Goal: Task Accomplishment & Management: Manage account settings

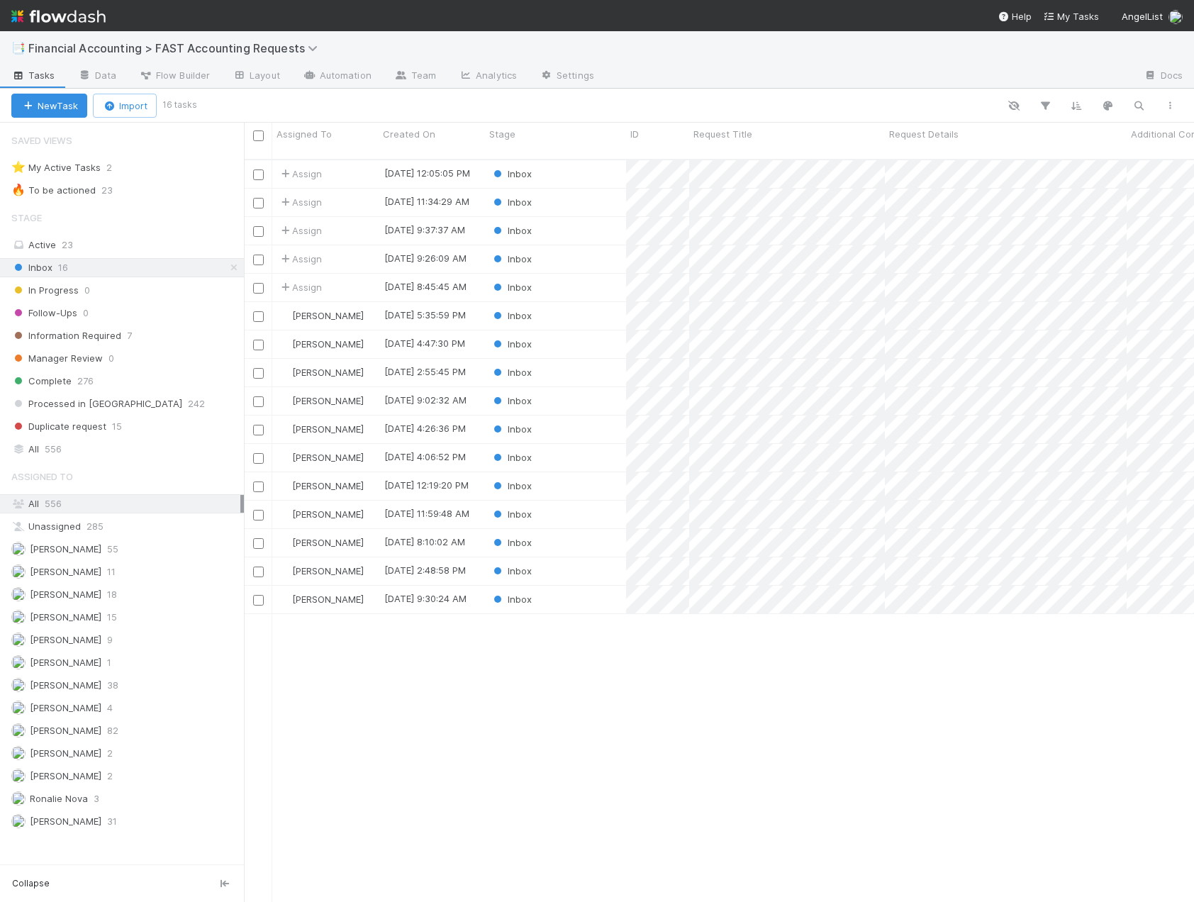
scroll to position [744, 939]
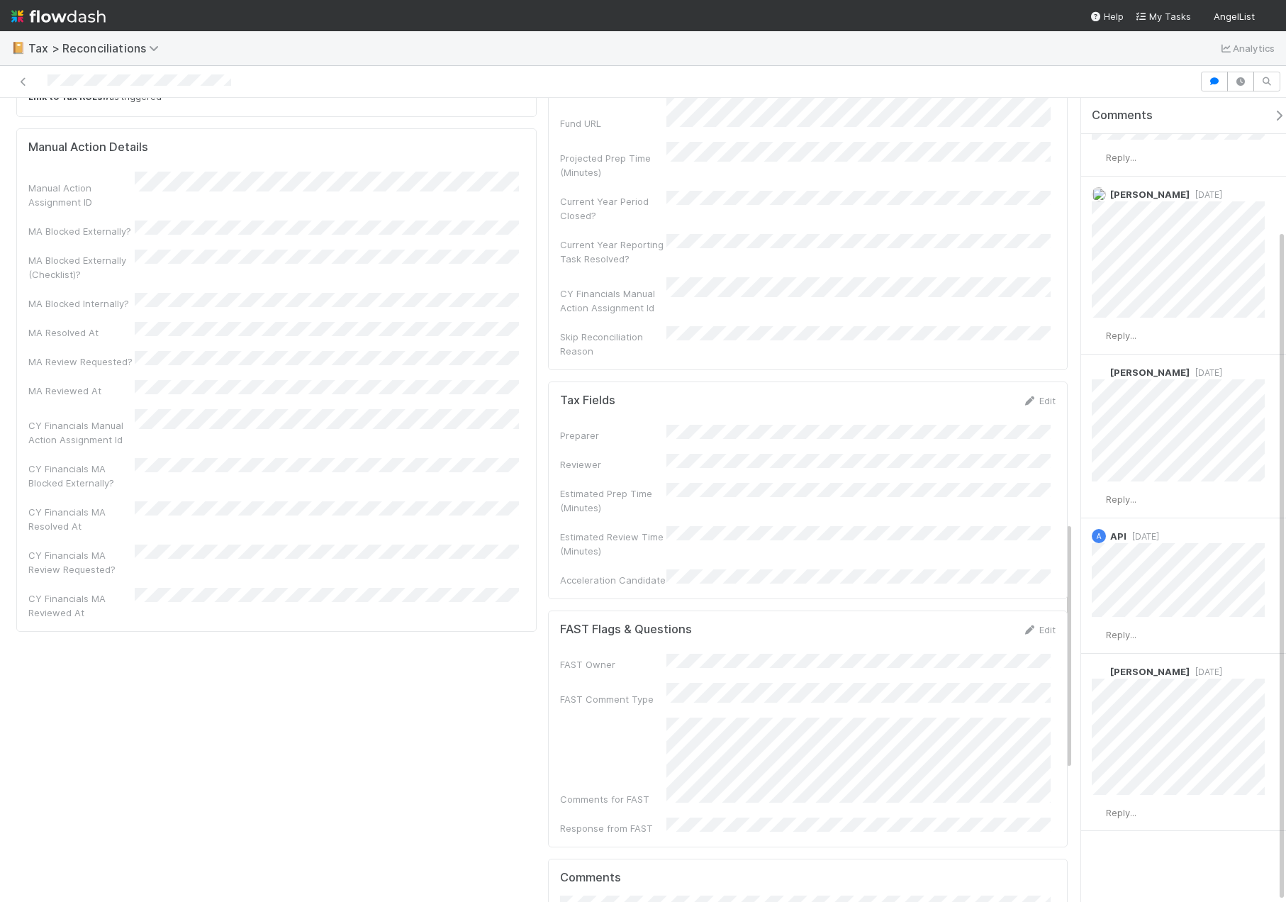
scroll to position [1560, 0]
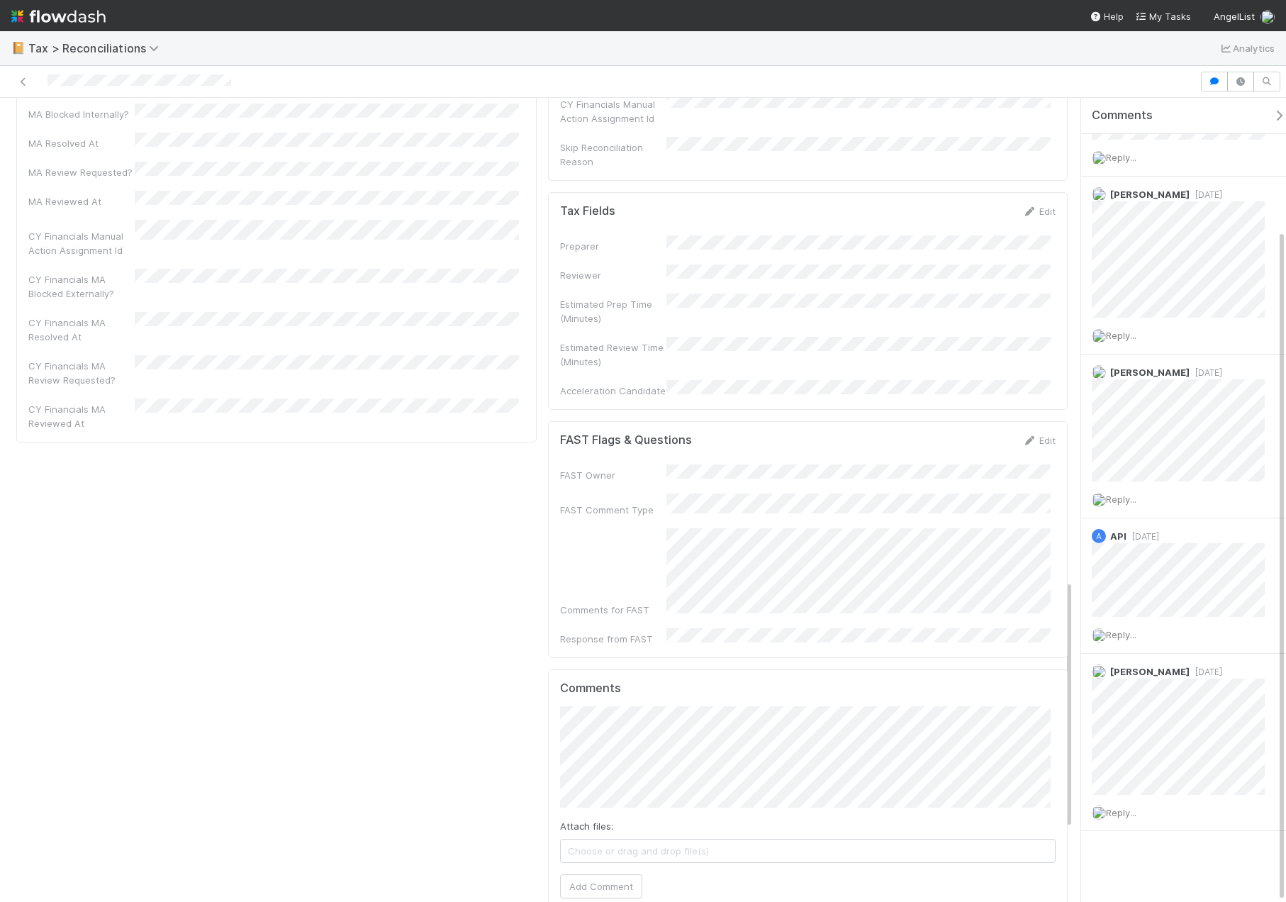
drag, startPoint x: 1055, startPoint y: 510, endPoint x: 349, endPoint y: 551, distance: 706.5
click at [349, 551] on div "Activity Log Undo Last Action Export as CSV [DATE] 1:01:34 AM CDT Link to Tax D…" at bounding box center [277, 399] width 532 height 1633
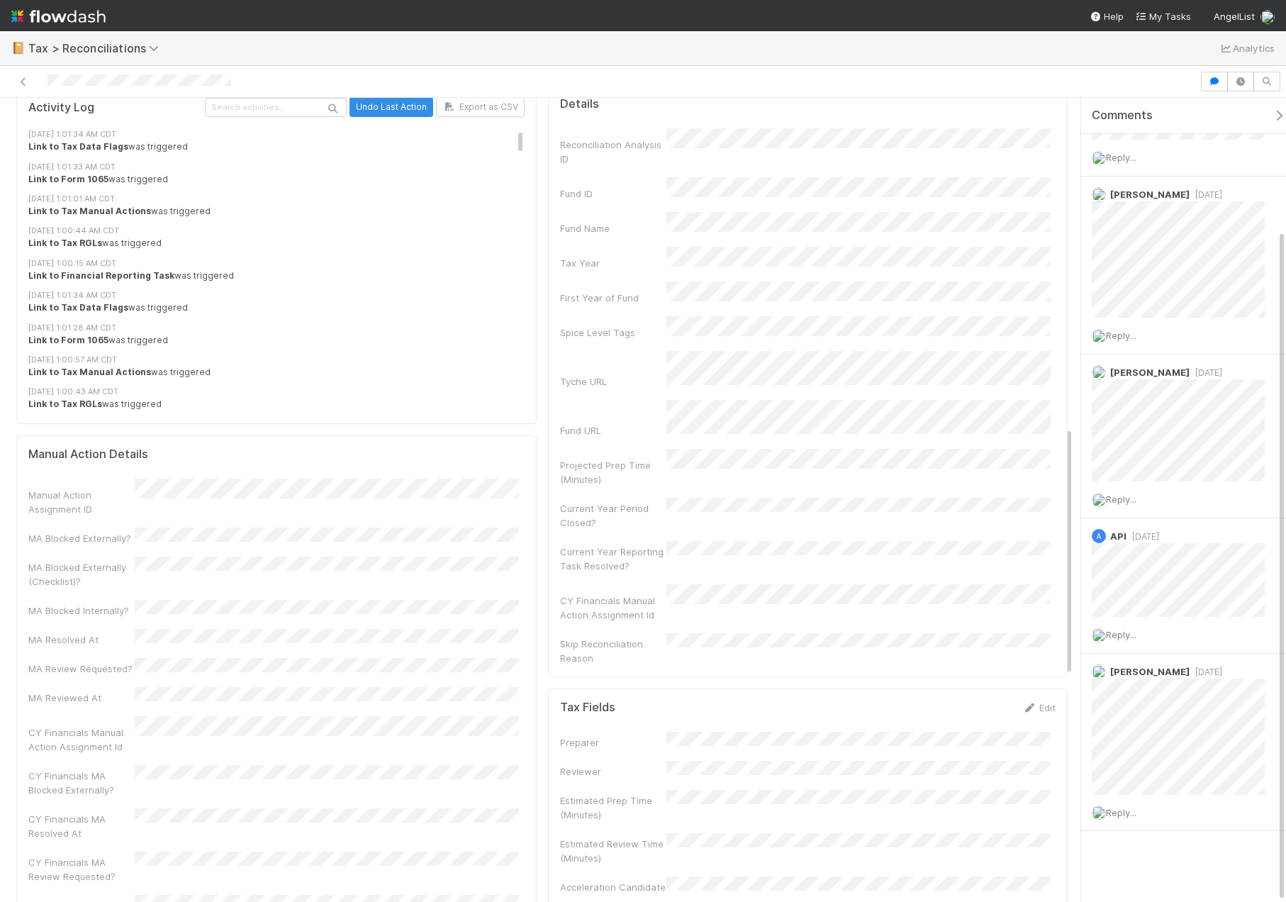
scroll to position [567, 0]
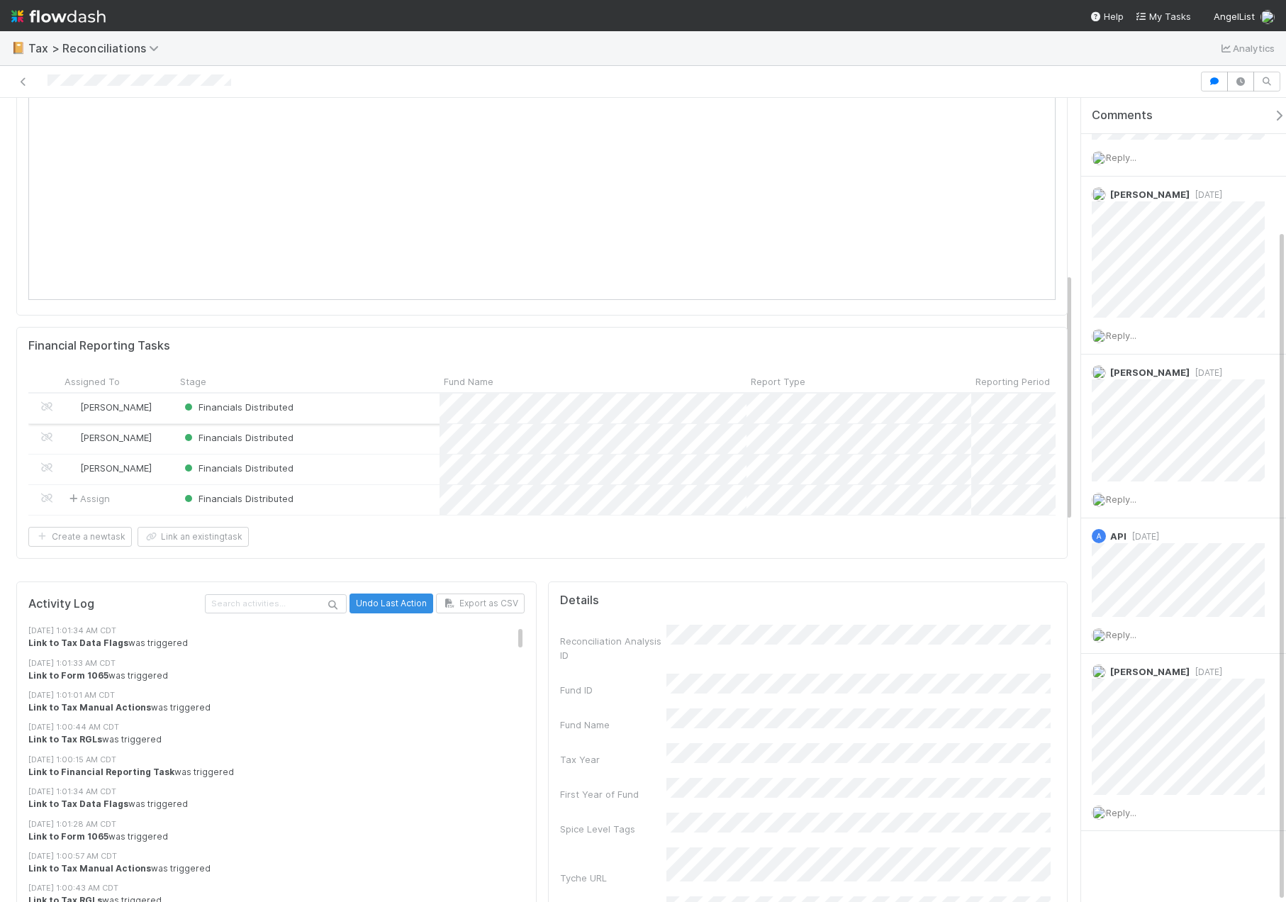
drag, startPoint x: 326, startPoint y: 408, endPoint x: 313, endPoint y: 403, distance: 13.4
click at [313, 403] on div "Financials Distributed" at bounding box center [308, 408] width 264 height 30
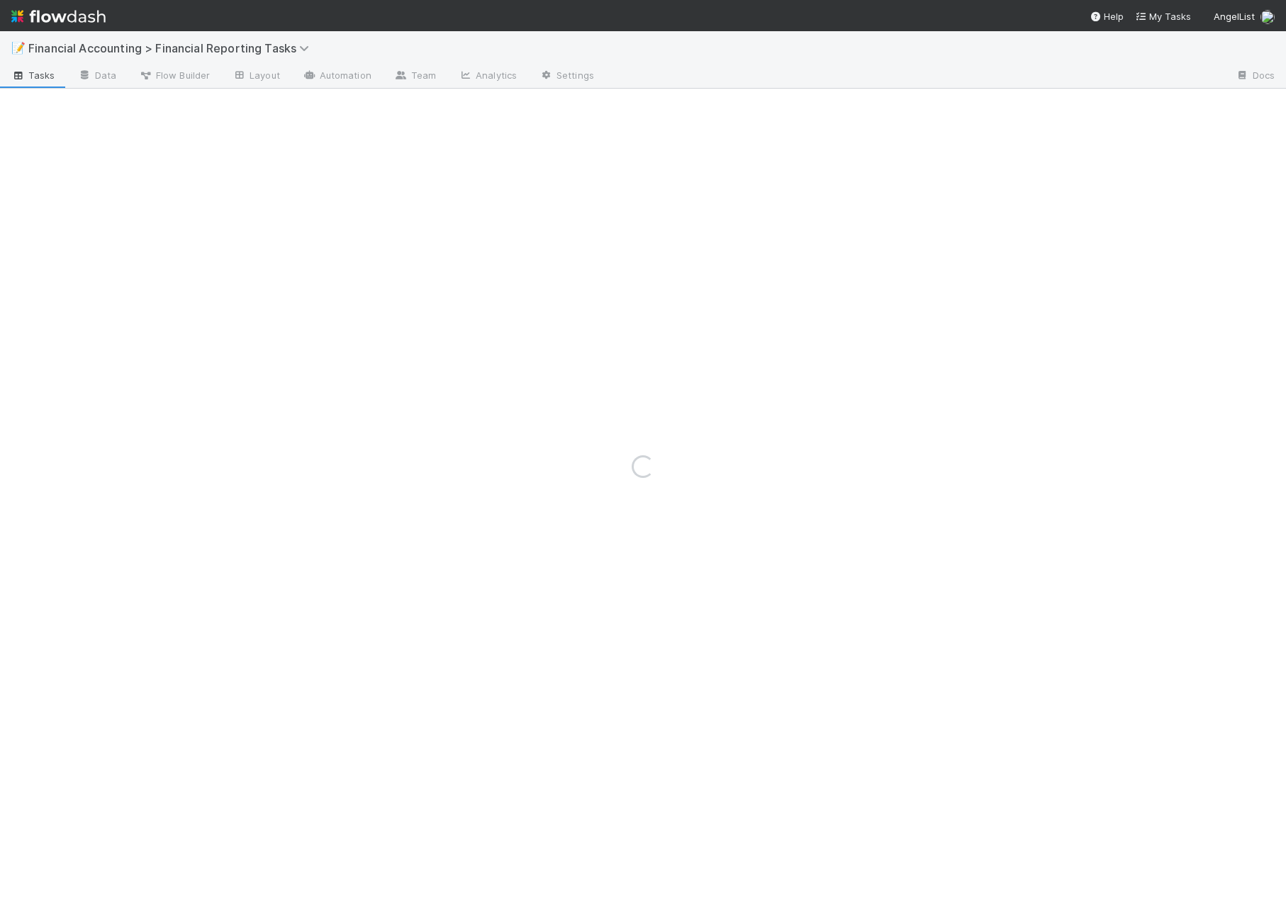
click at [313, 403] on div "Loading..." at bounding box center [643, 466] width 1286 height 870
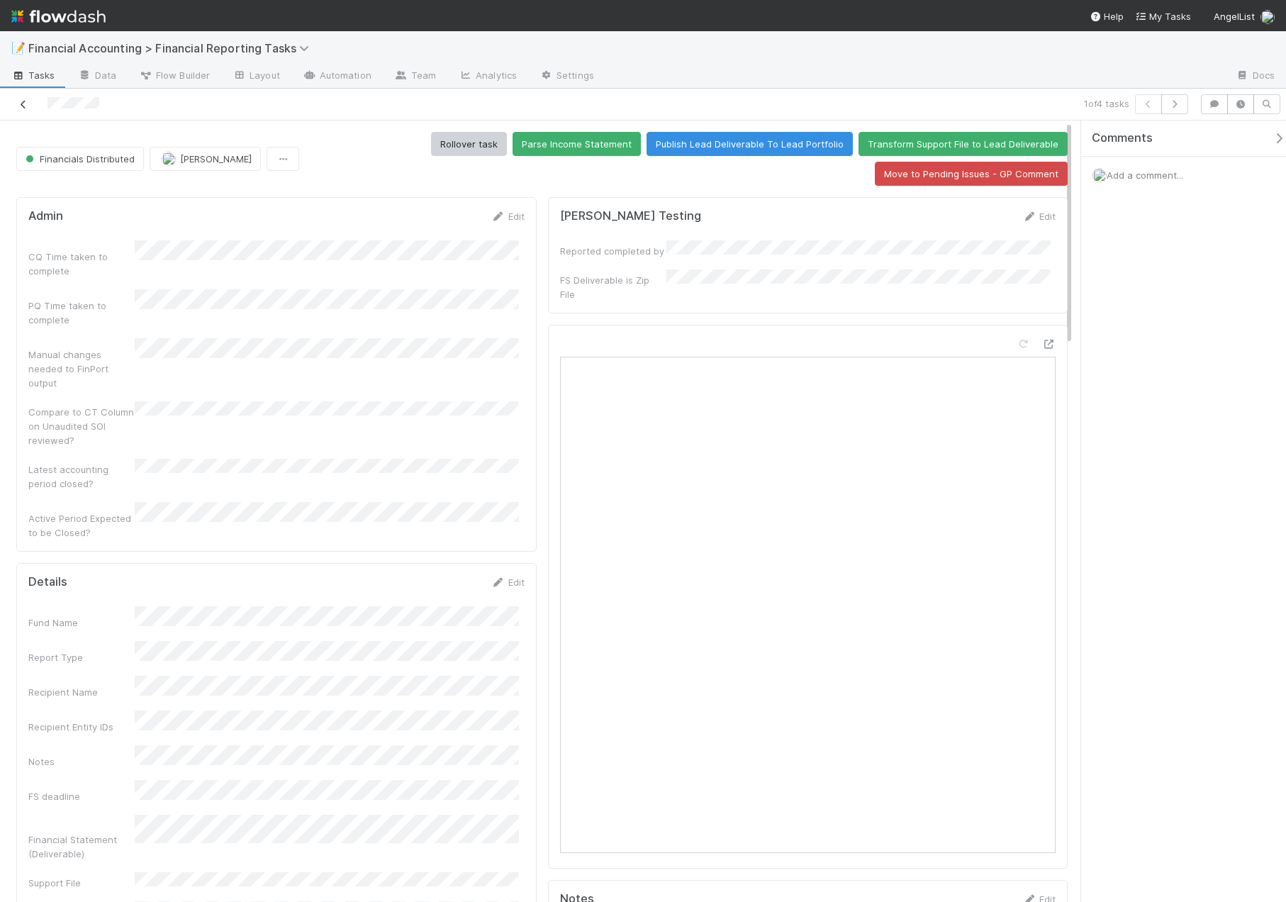
click at [24, 105] on icon at bounding box center [23, 104] width 14 height 9
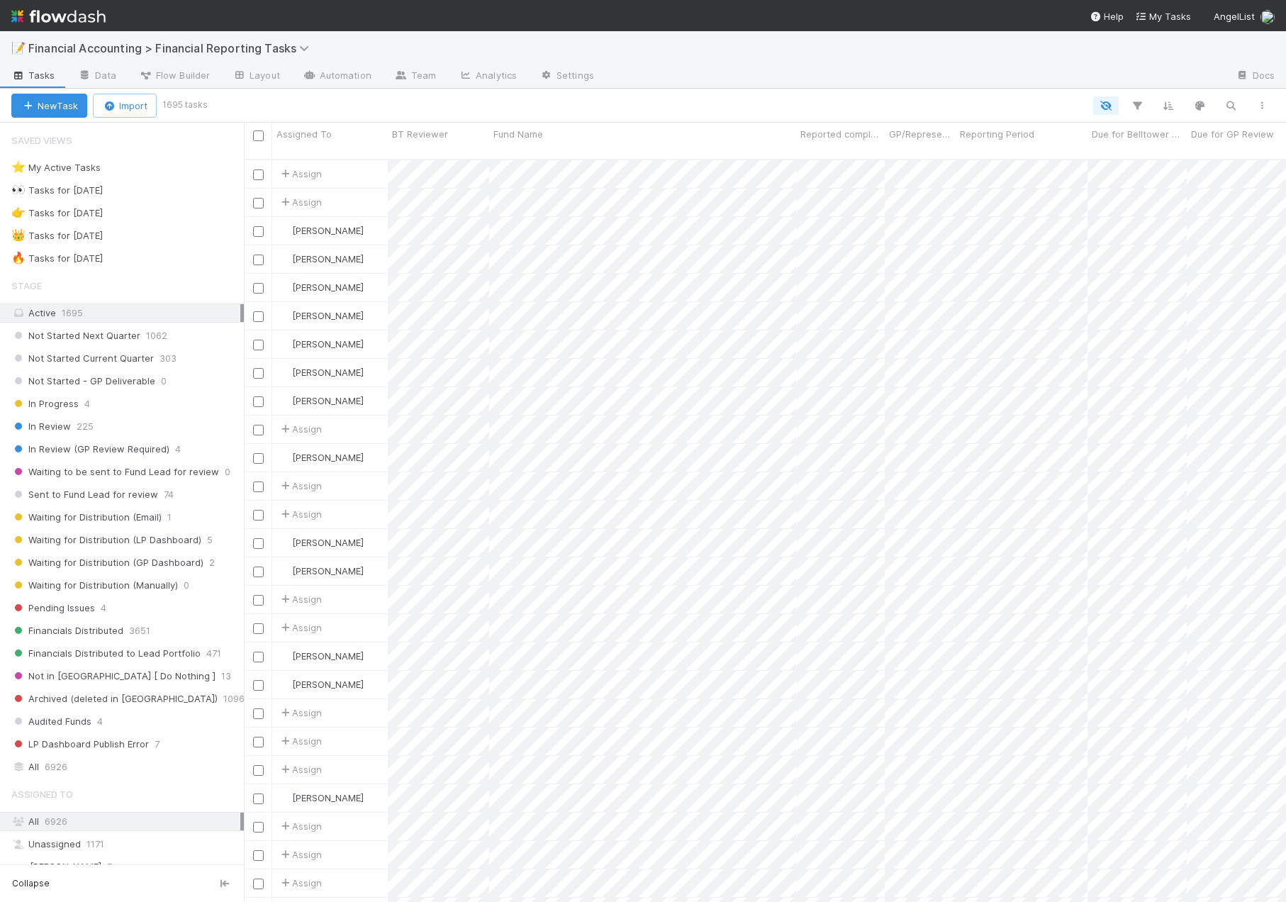
scroll to position [744, 1031]
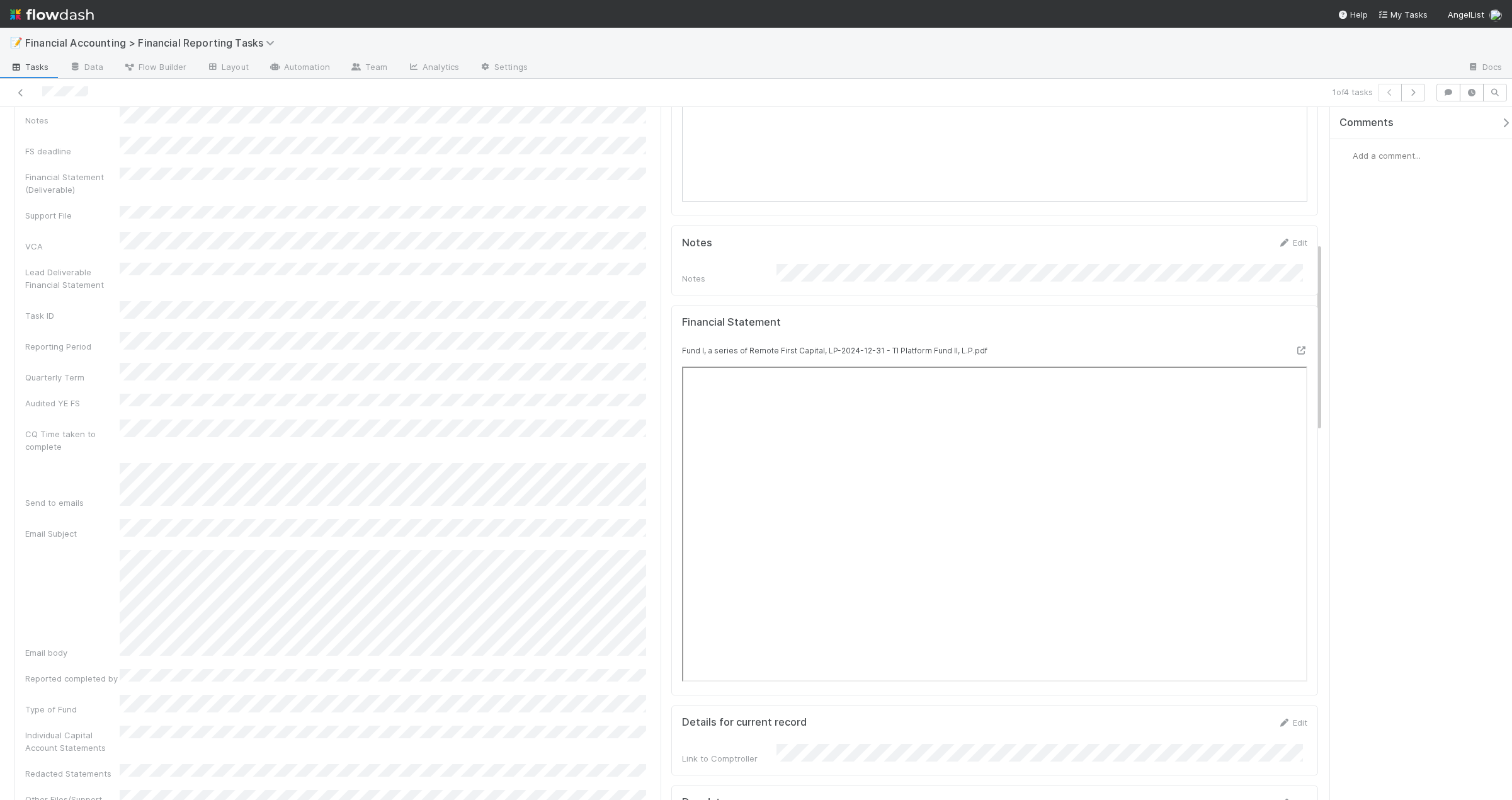
scroll to position [89, 0]
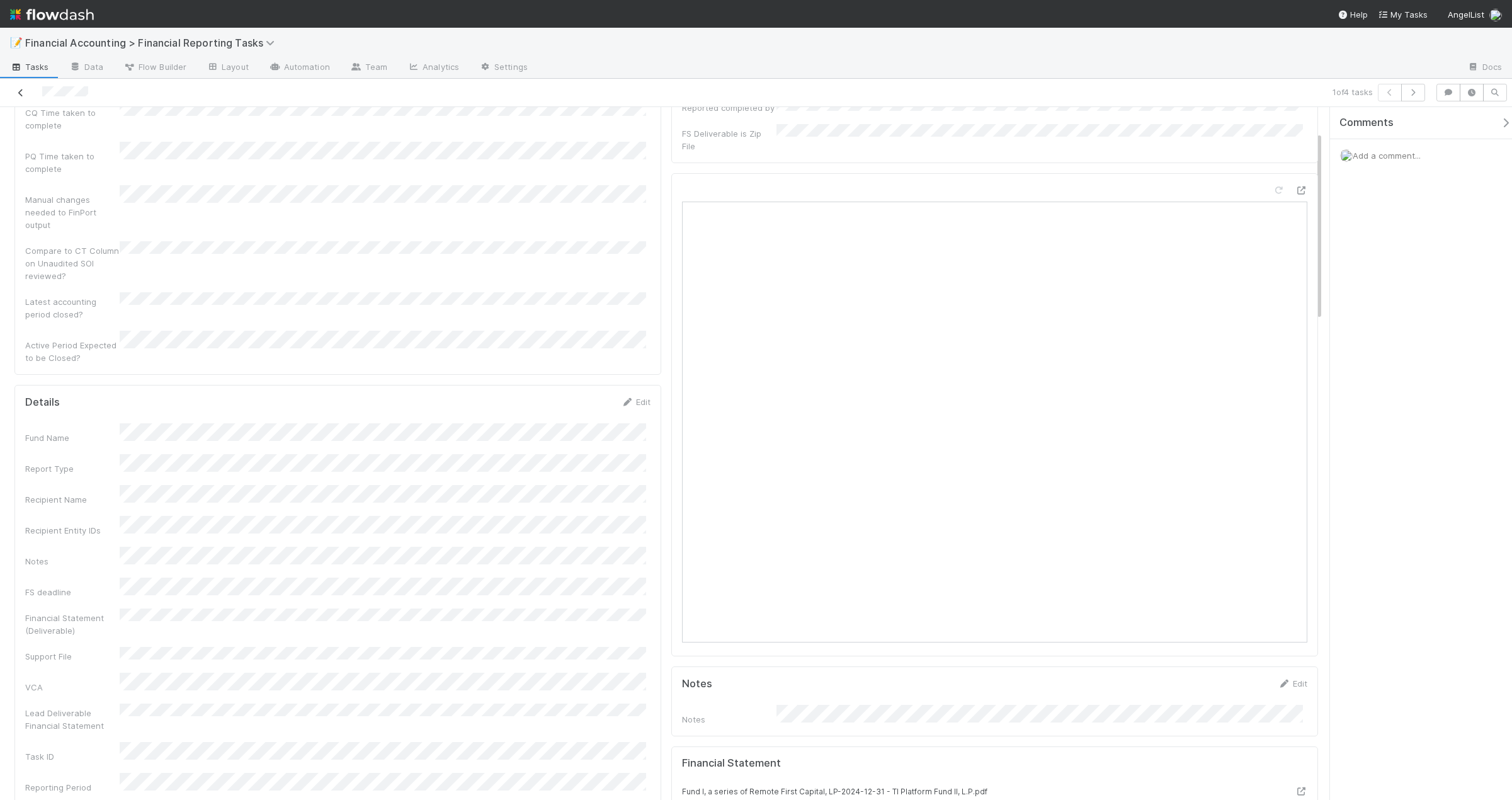
click at [16, 94] on icon at bounding box center [20, 92] width 12 height 8
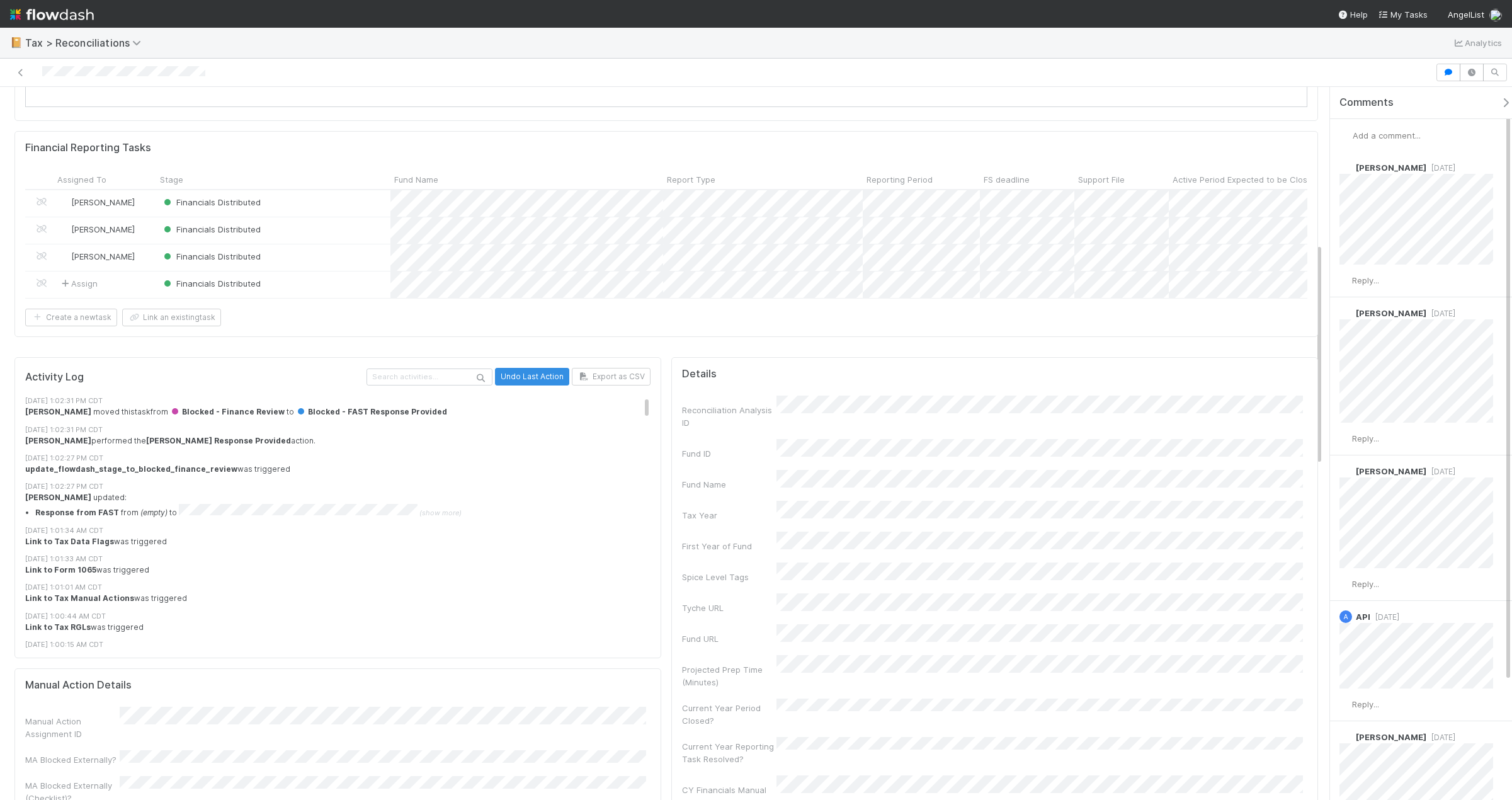
scroll to position [501, 0]
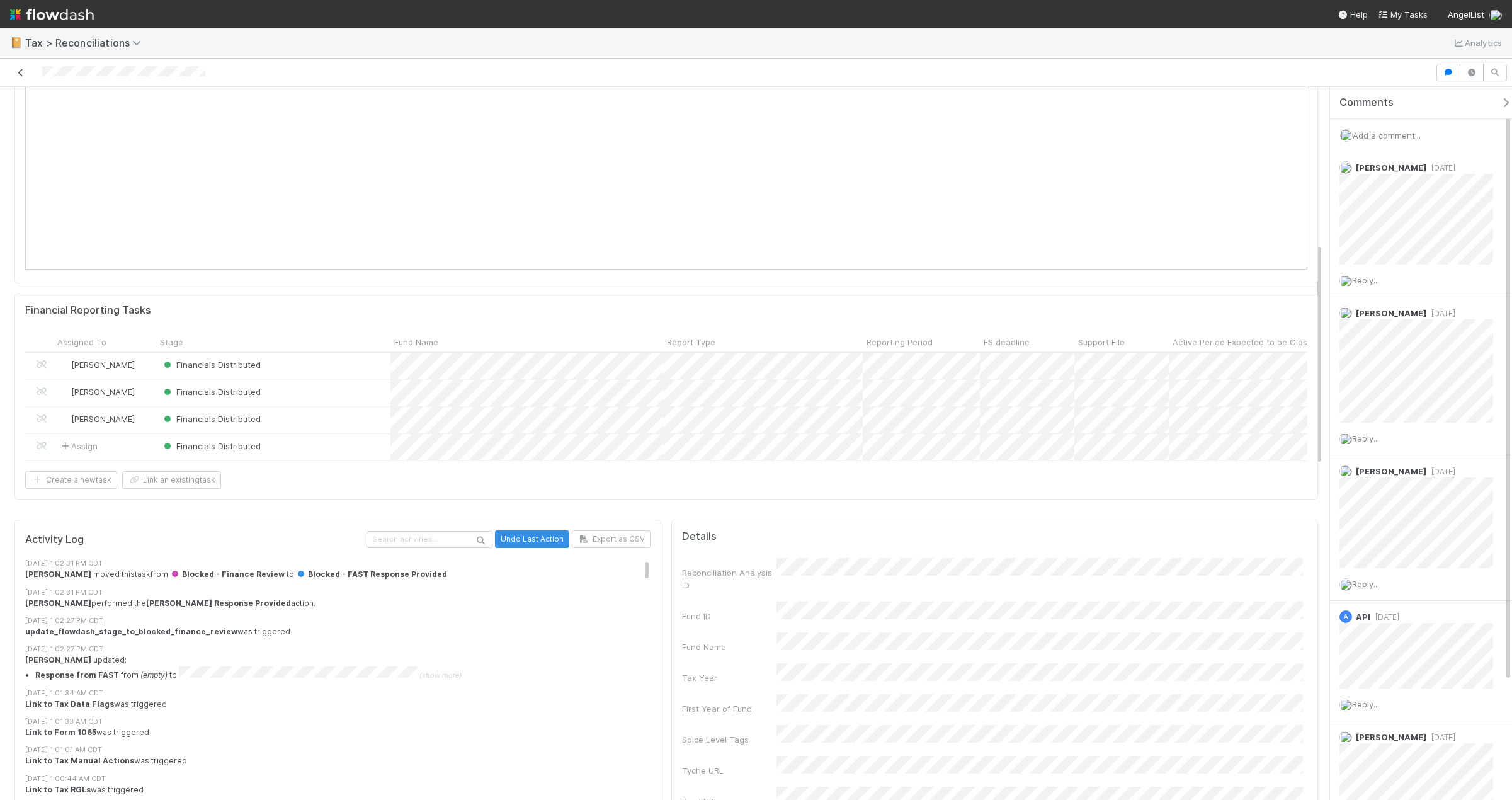
click at [24, 70] on icon at bounding box center [20, 72] width 12 height 8
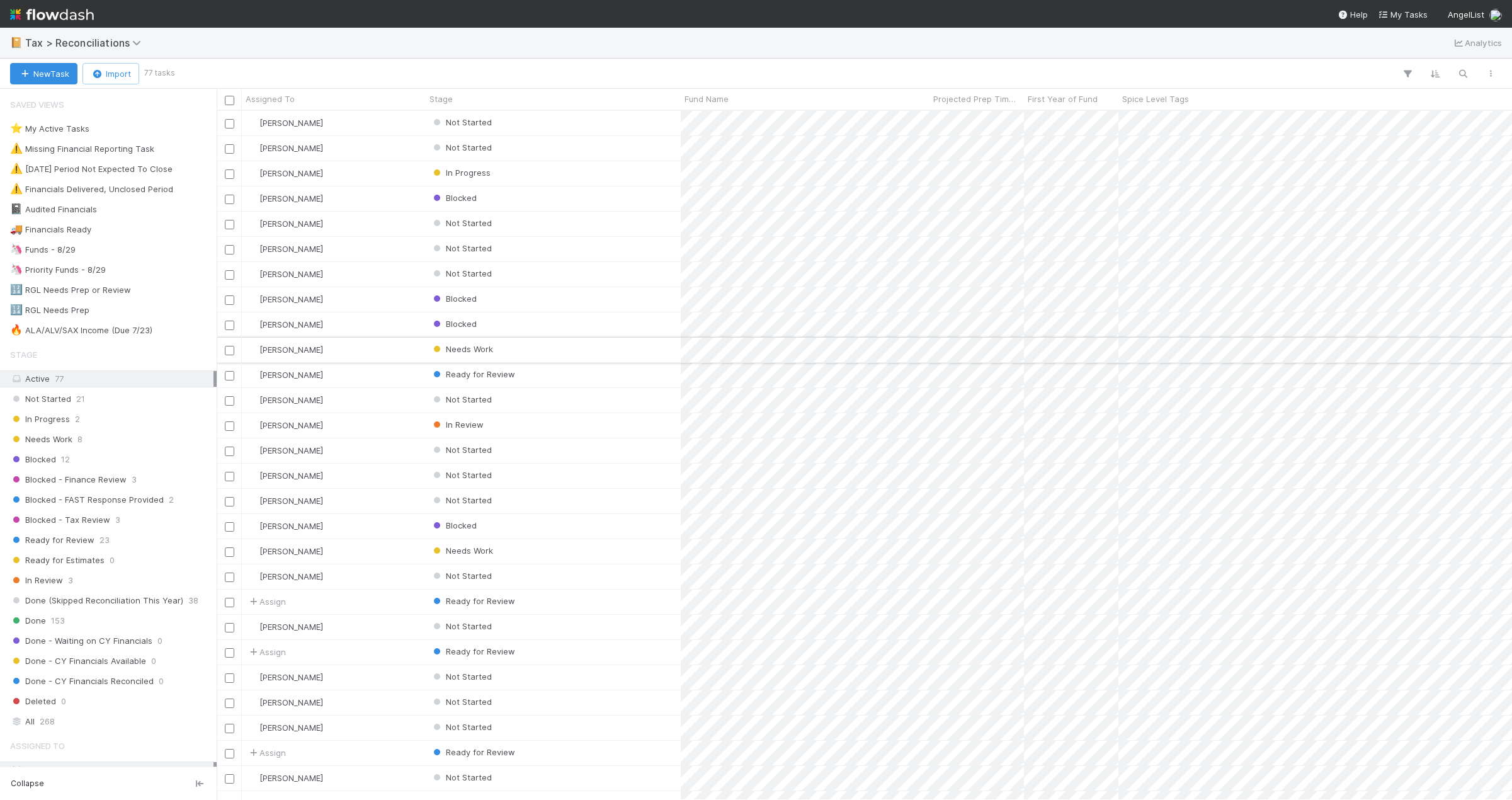
scroll to position [680, 1286]
click at [89, 478] on span "Blocked - Finance Review" at bounding box center [68, 480] width 116 height 16
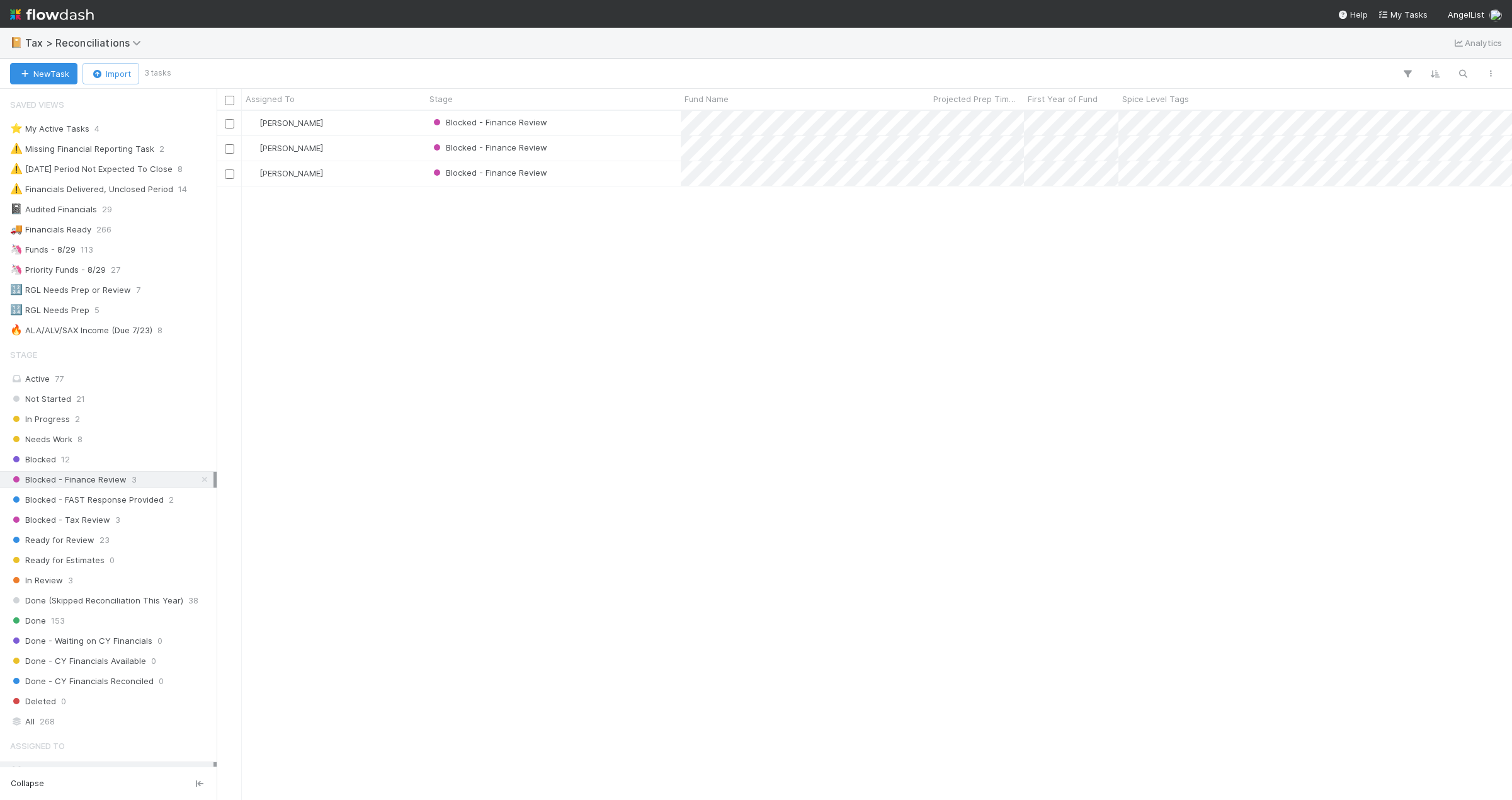
scroll to position [680, 1286]
click at [384, 126] on div "Kevin Fawcett" at bounding box center [333, 124] width 184 height 25
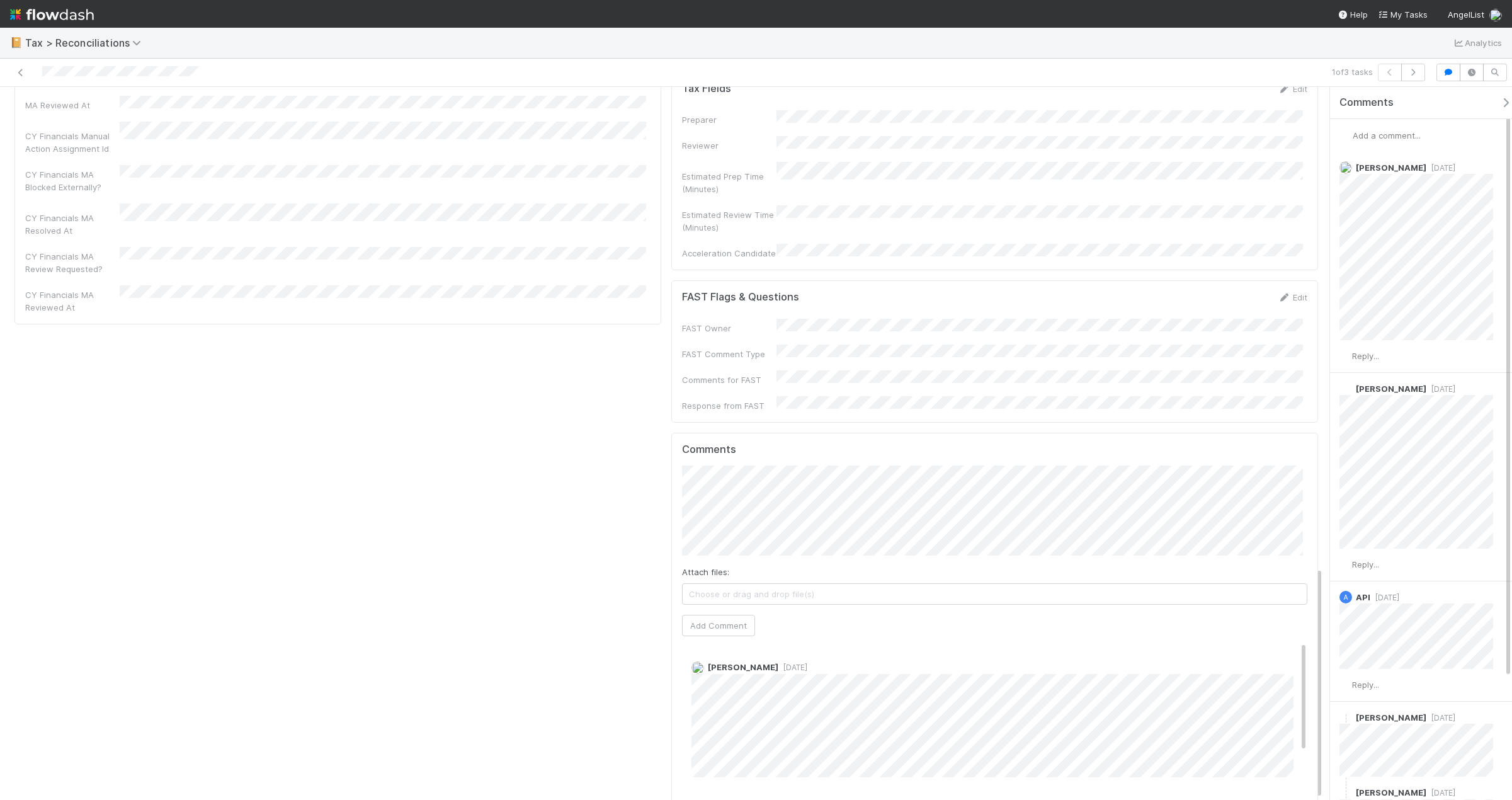
scroll to position [1479, 0]
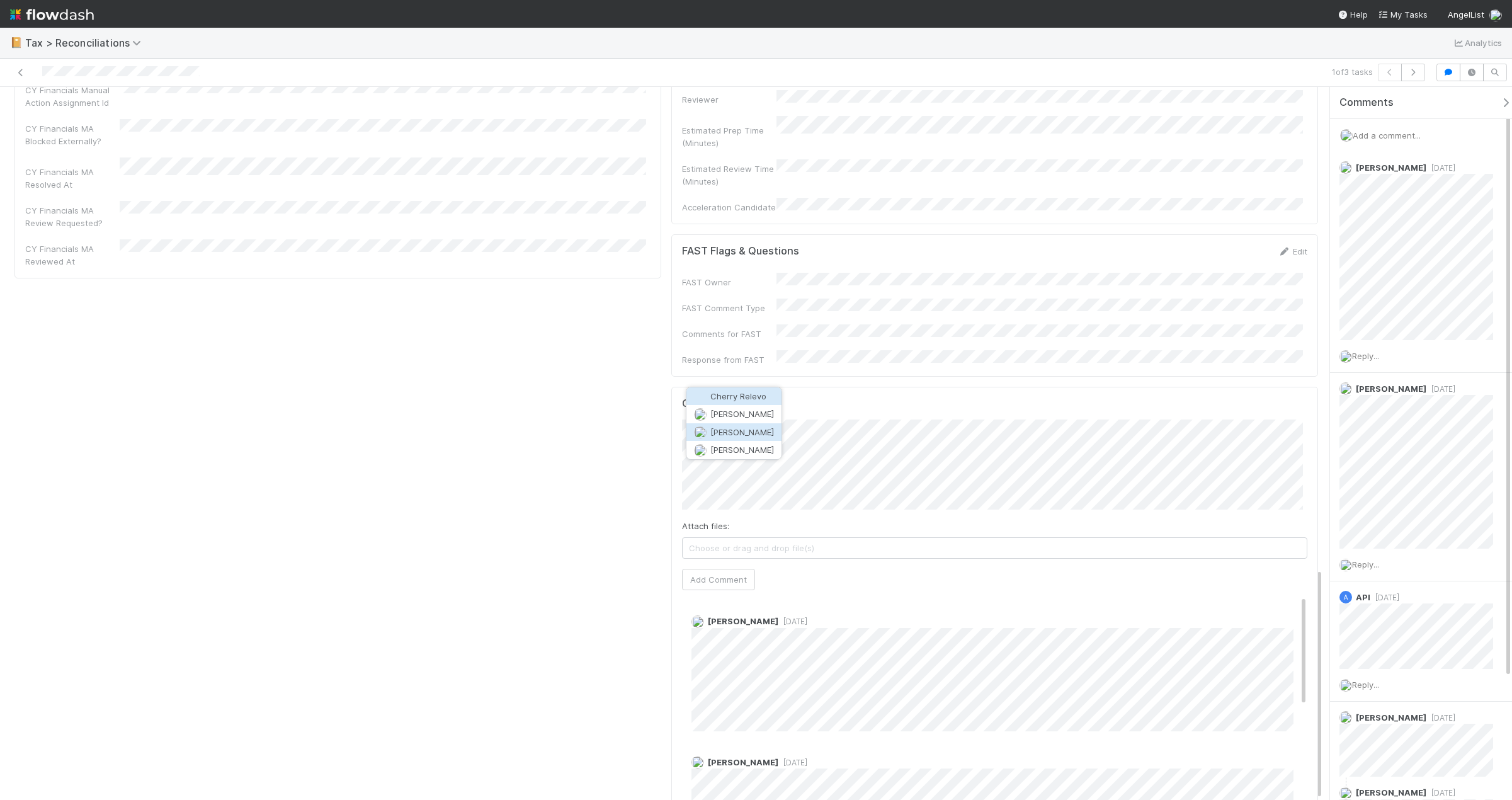
click at [739, 428] on span "Helen Vo" at bounding box center [743, 432] width 64 height 10
click at [711, 569] on button "Add Comment" at bounding box center [719, 580] width 73 height 21
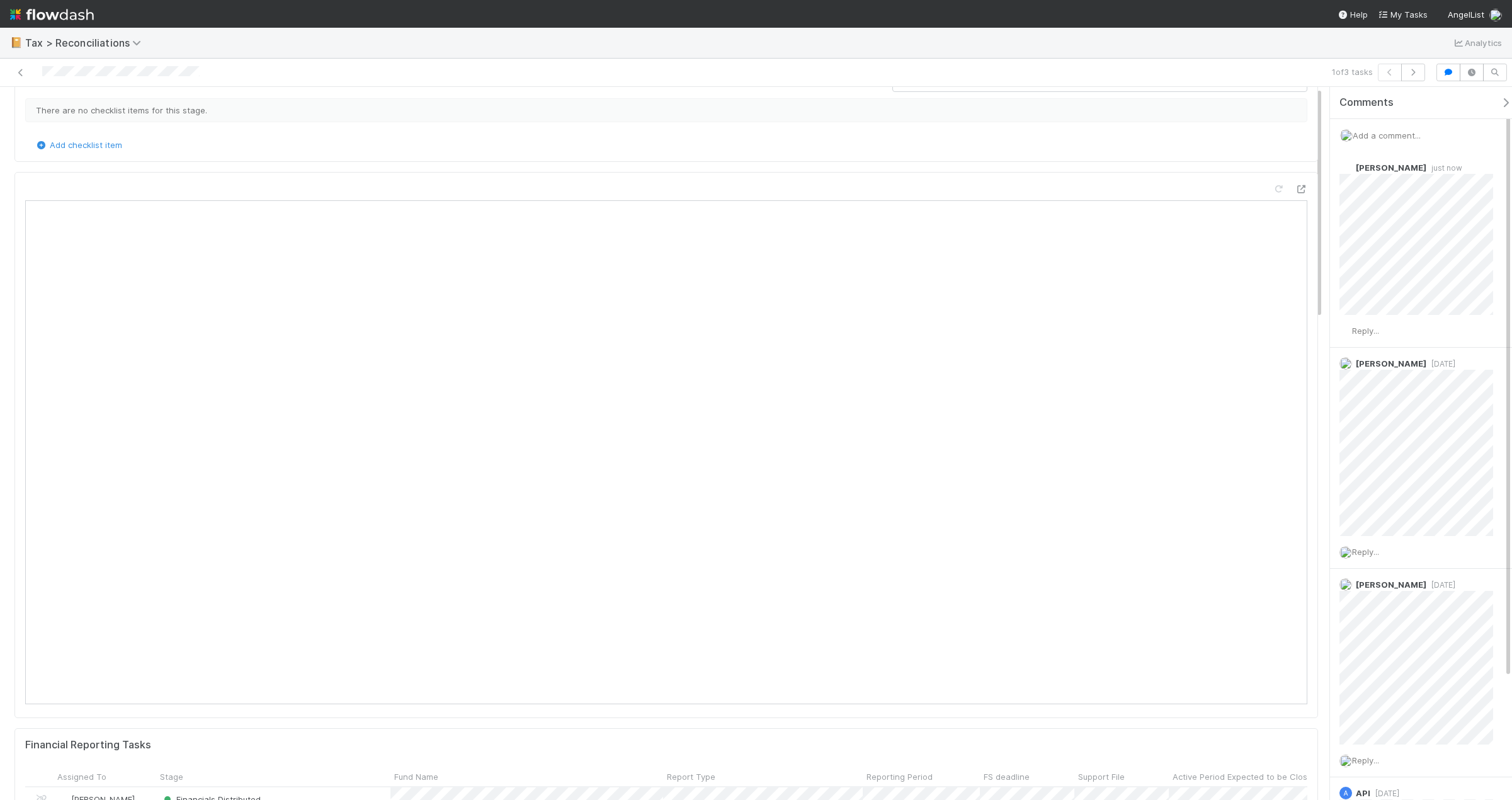
scroll to position [0, 0]
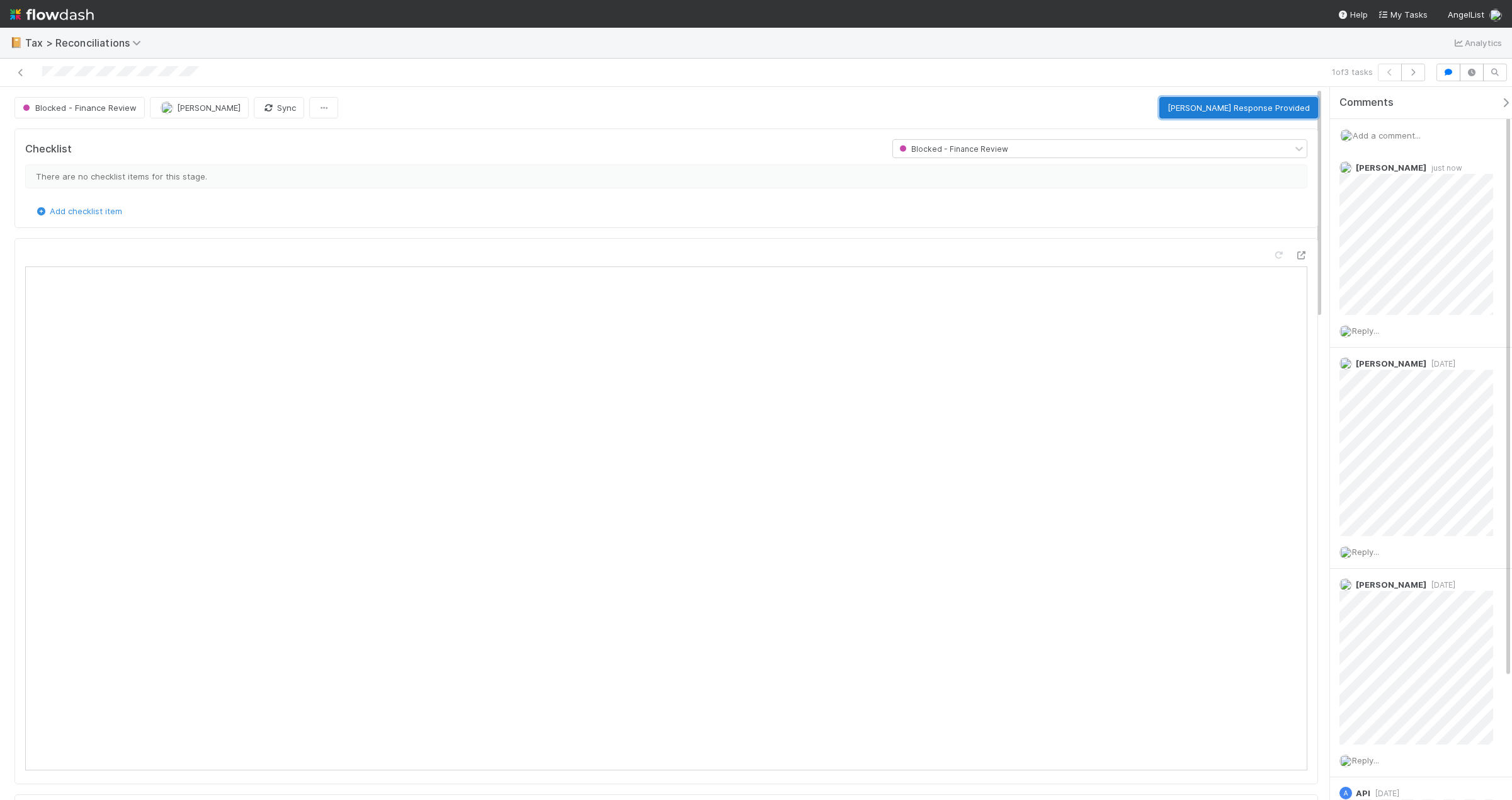
click at [1142, 113] on button "Mark FAST Response Provided" at bounding box center [1238, 108] width 159 height 21
click at [19, 68] on icon at bounding box center [20, 72] width 12 height 8
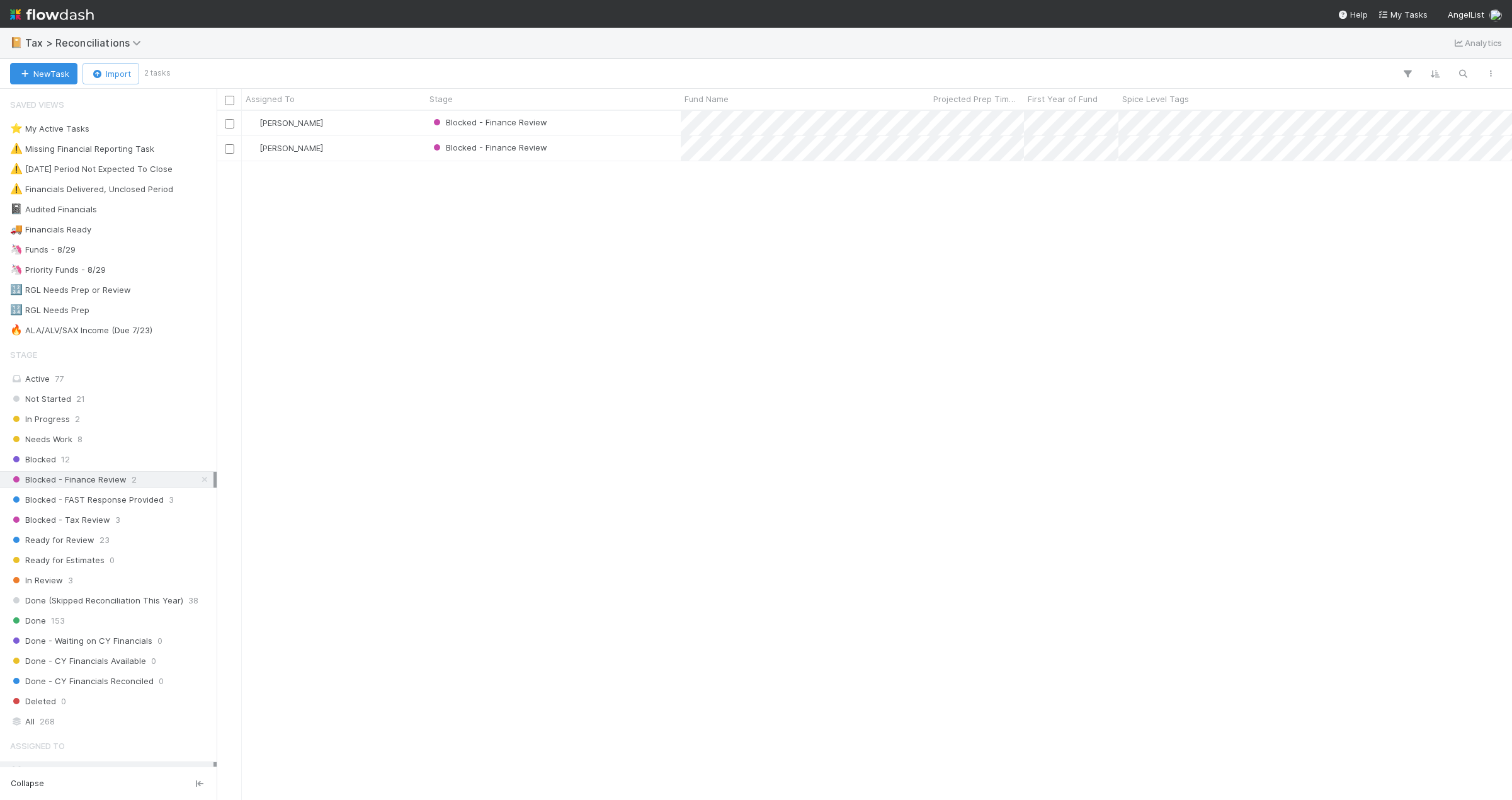
scroll to position [680, 1286]
click at [615, 122] on div "Blocked - Finance Review" at bounding box center [553, 124] width 255 height 25
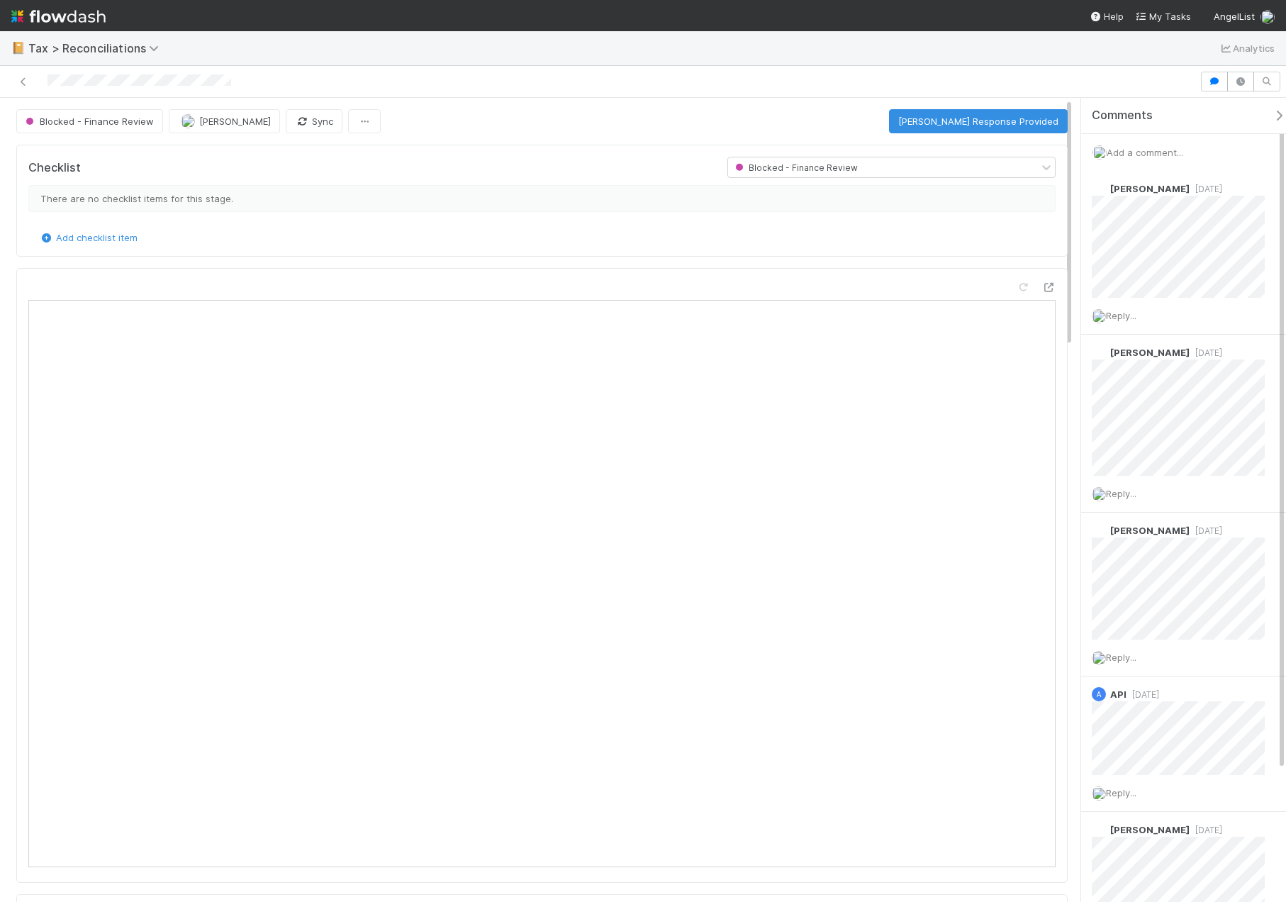
click at [824, 7] on nav "Help My Tasks AngelList" at bounding box center [643, 15] width 1286 height 31
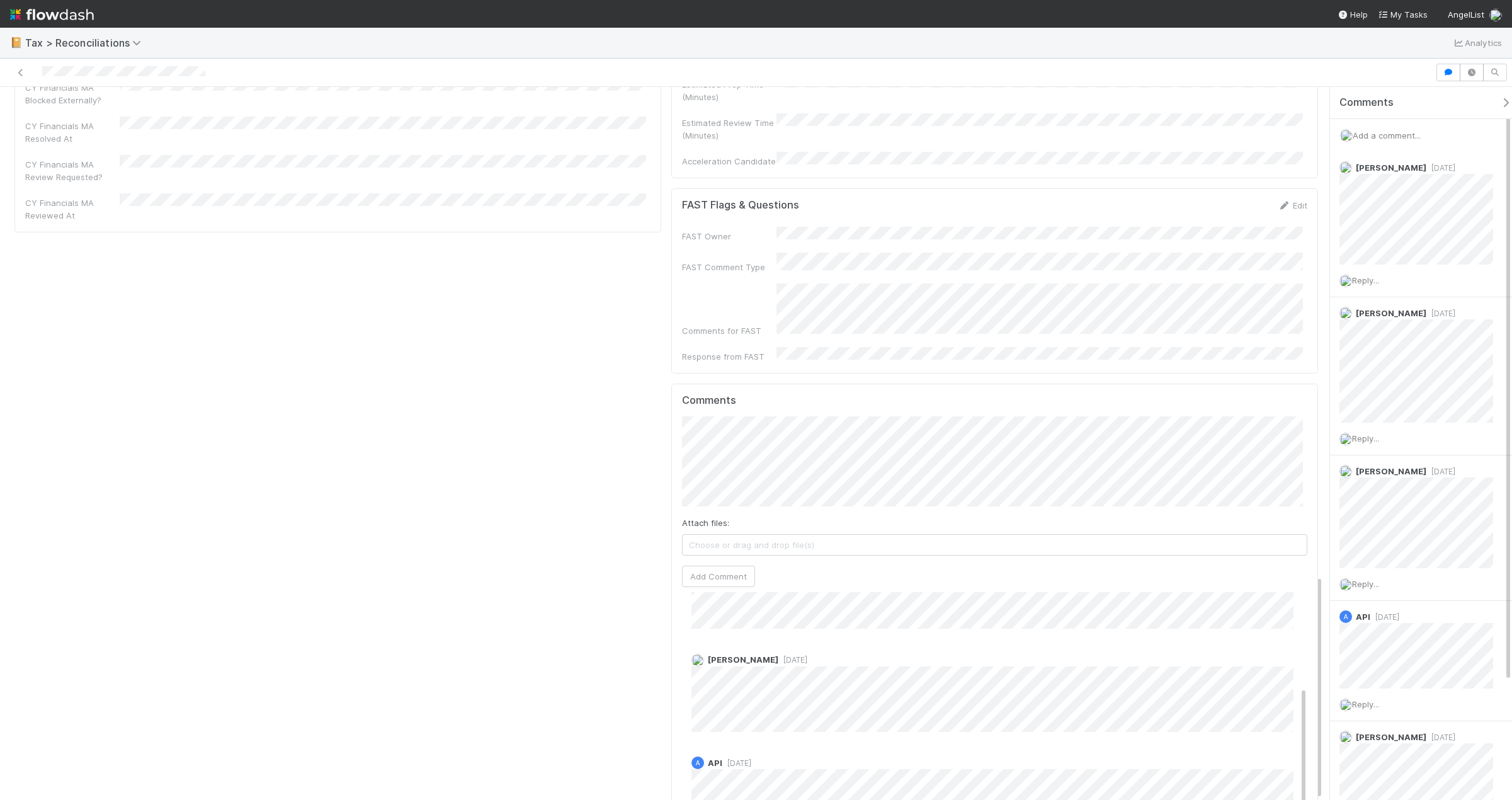
scroll to position [84, 0]
click at [1142, 200] on link "Edit" at bounding box center [1292, 204] width 29 height 10
click at [1142, 199] on button "Save" at bounding box center [1240, 210] width 36 height 21
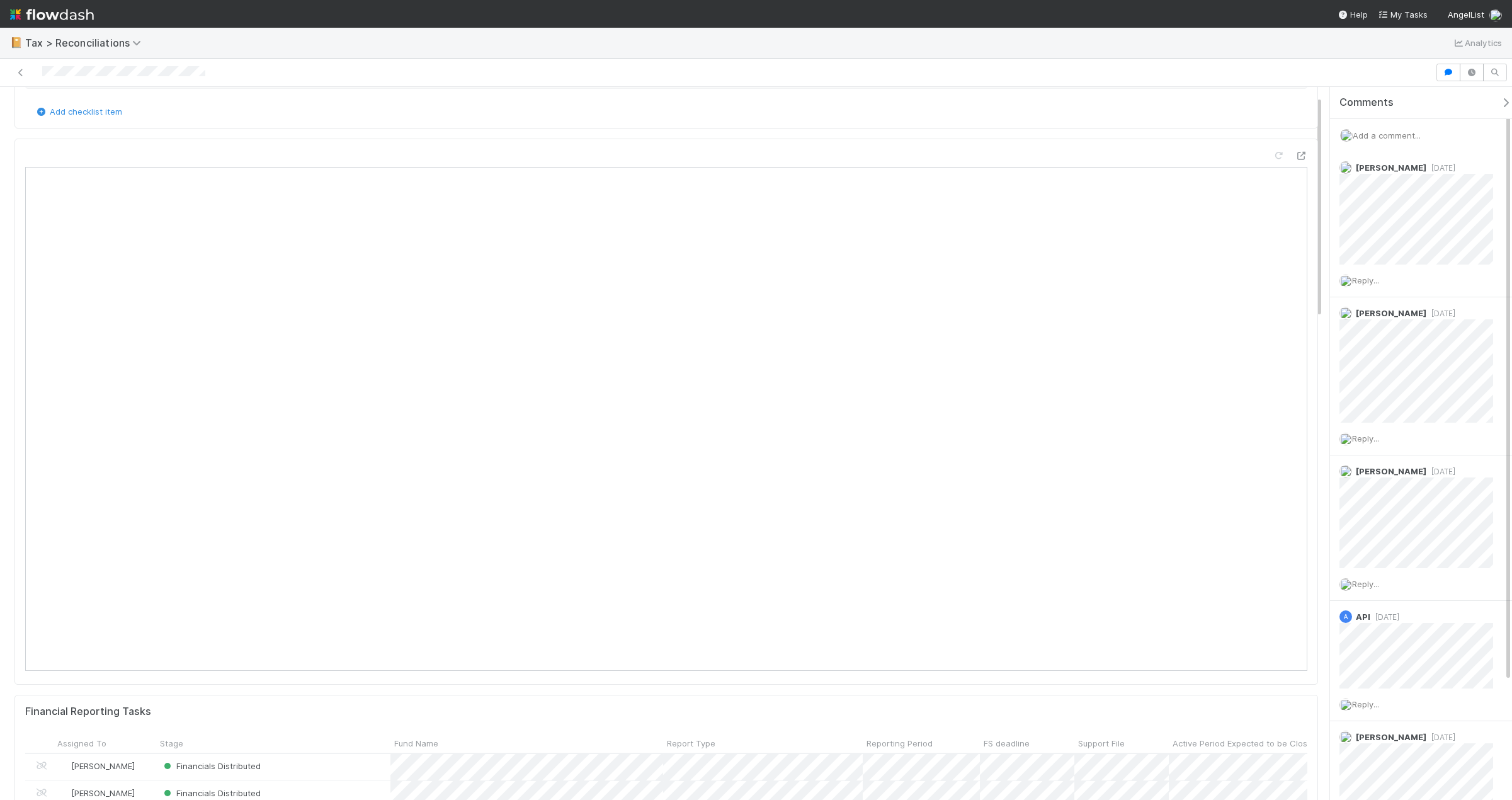
scroll to position [0, 0]
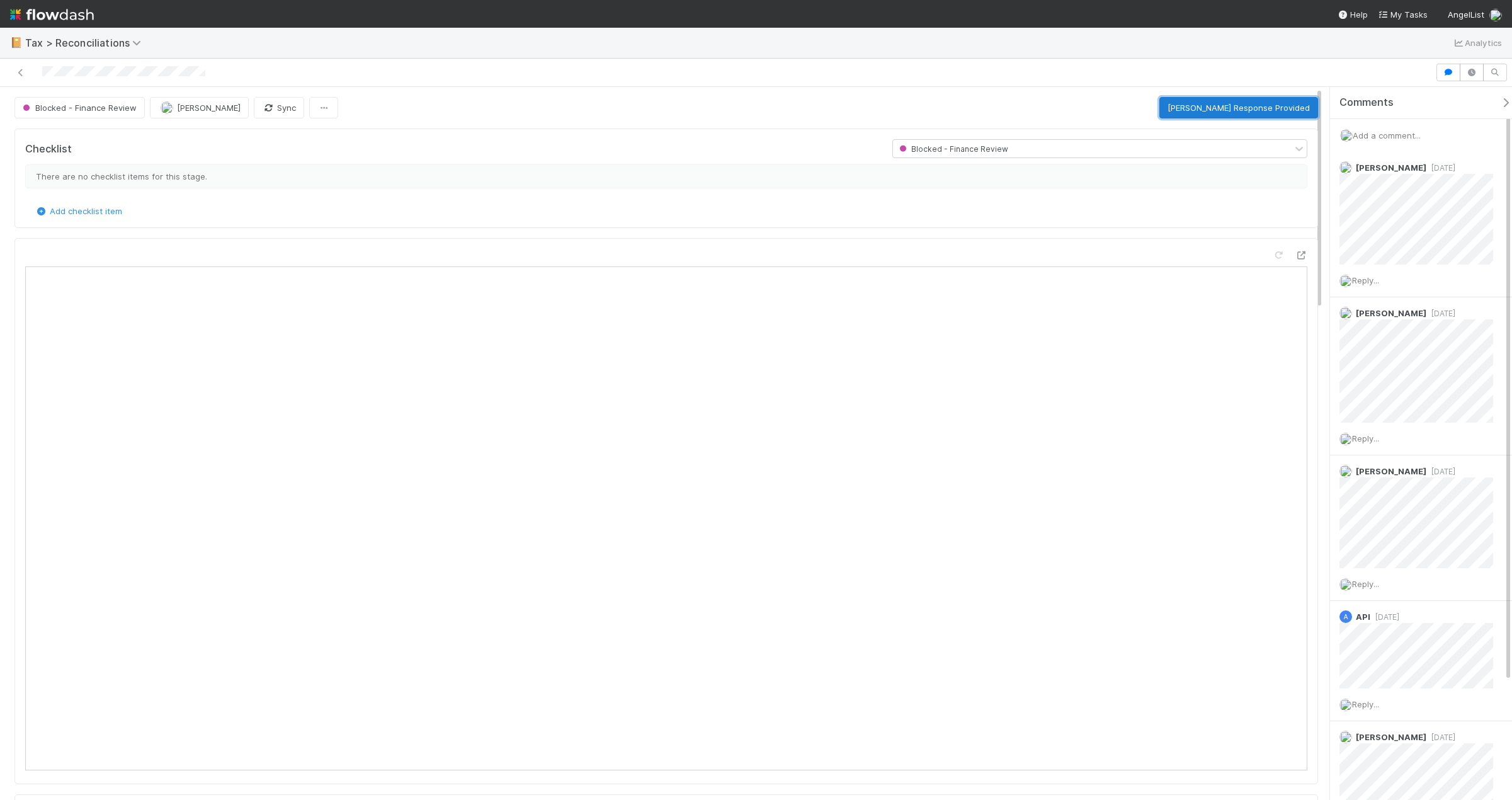
click at [1142, 108] on button "Mark FAST Response Provided" at bounding box center [1238, 108] width 159 height 21
click at [26, 73] on icon at bounding box center [20, 72] width 12 height 8
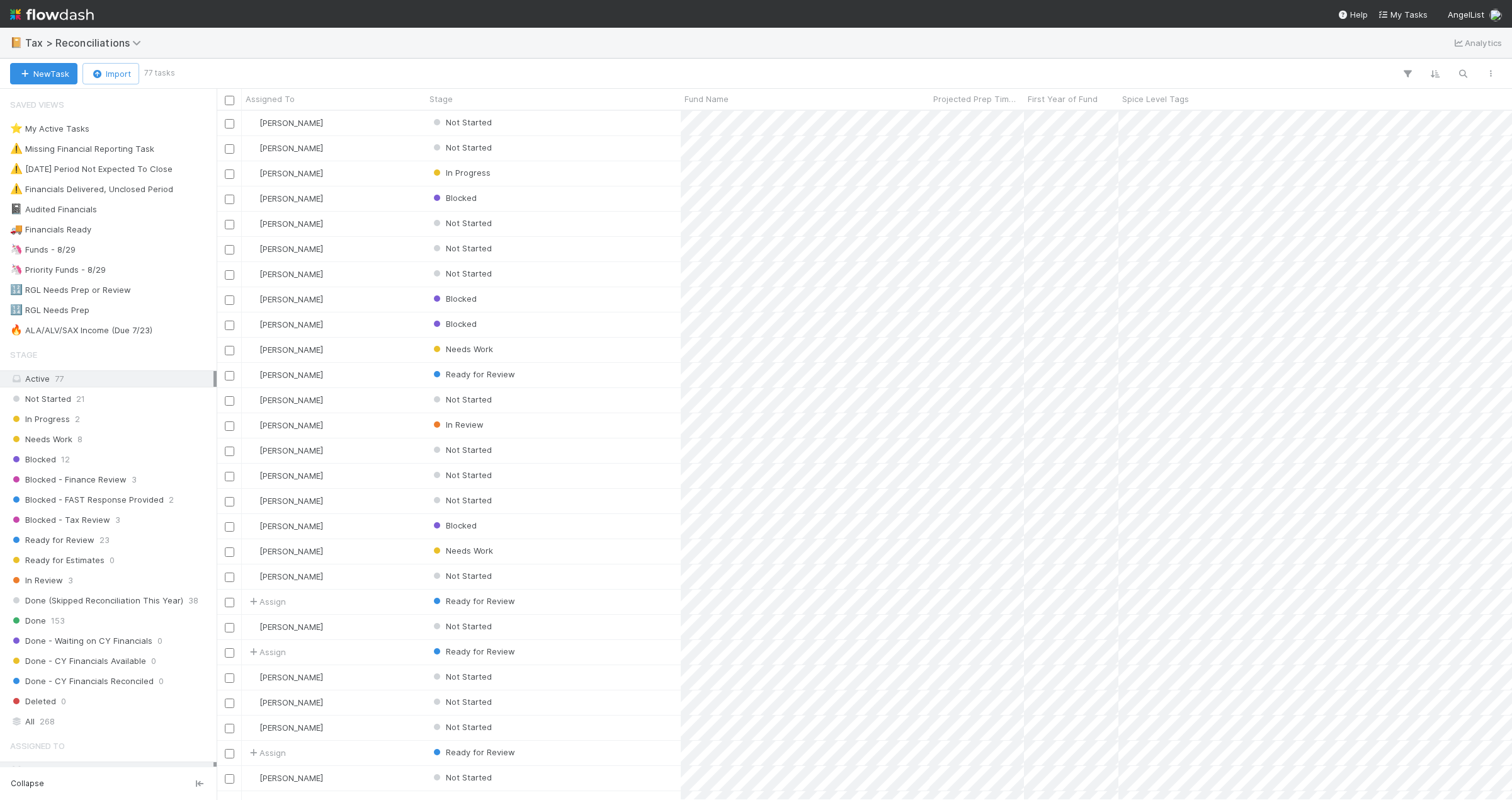
scroll to position [680, 1286]
click at [75, 499] on span "Blocked - FAST Response Provided" at bounding box center [86, 500] width 154 height 16
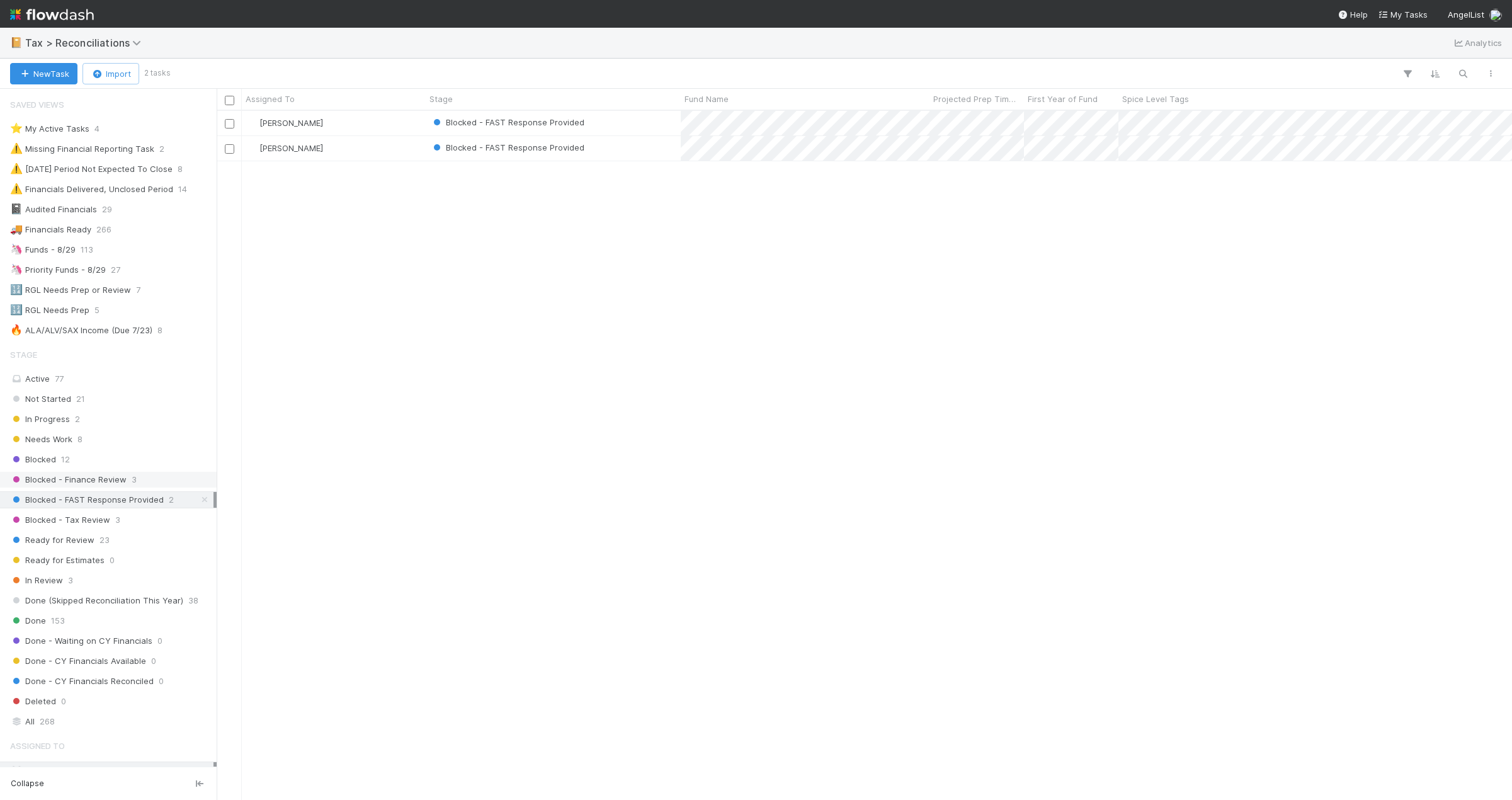
click at [75, 477] on span "Blocked - Finance Review" at bounding box center [68, 480] width 116 height 16
click at [370, 126] on div "Kevin Fawcett" at bounding box center [333, 124] width 184 height 25
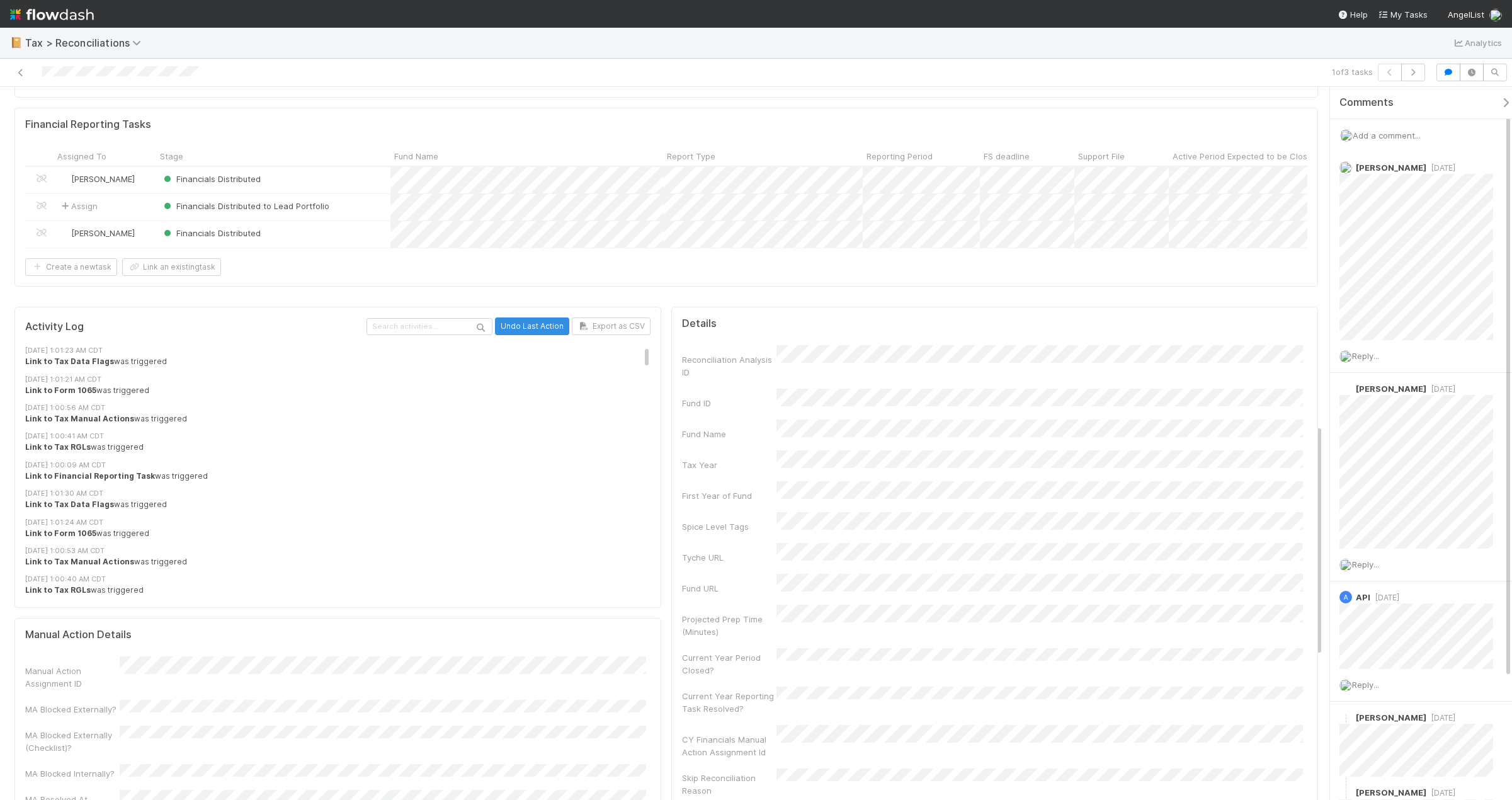
scroll to position [660, 0]
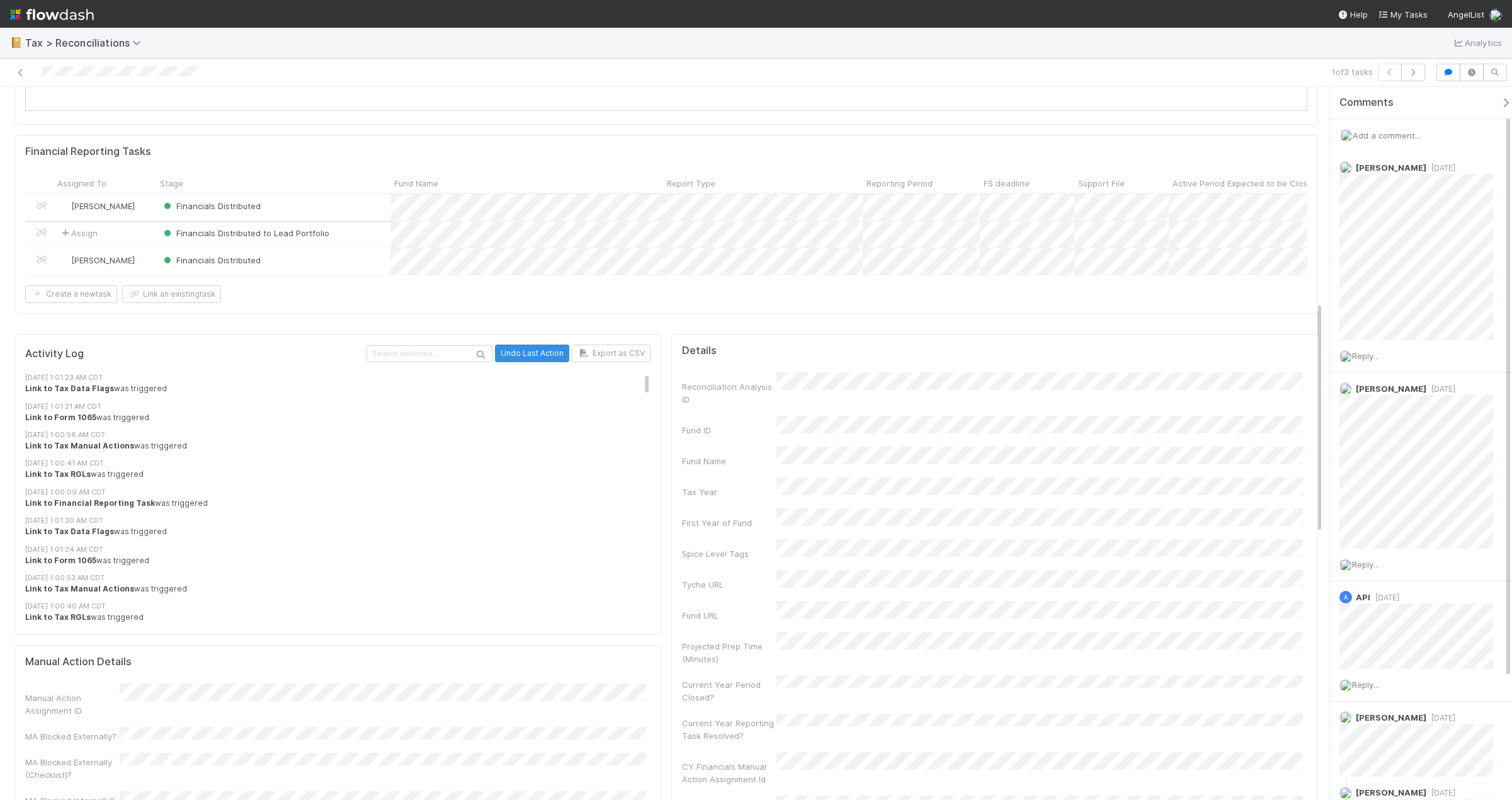
click at [306, 205] on div "Financials Distributed" at bounding box center [274, 207] width 235 height 27
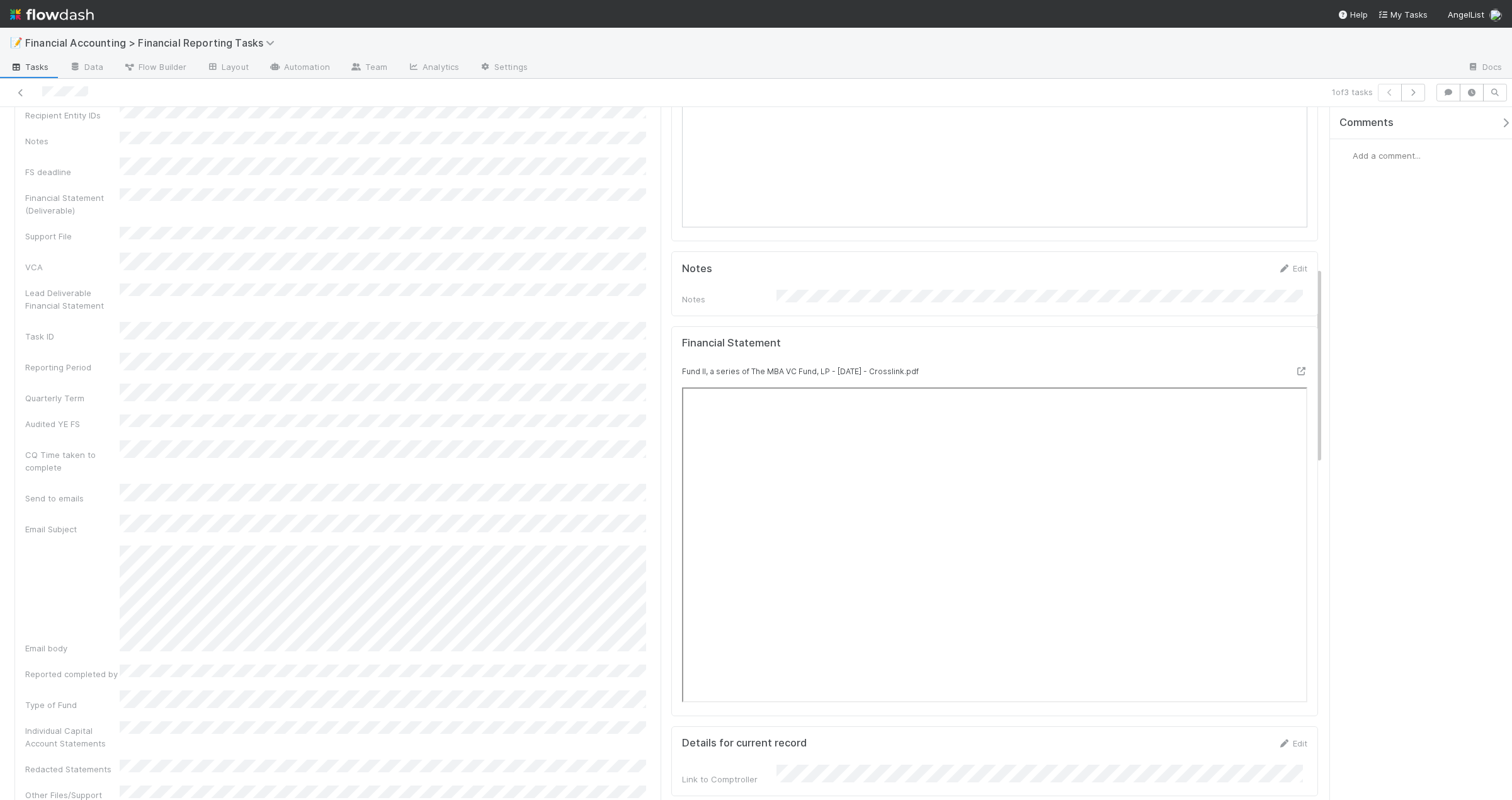
scroll to position [820, 0]
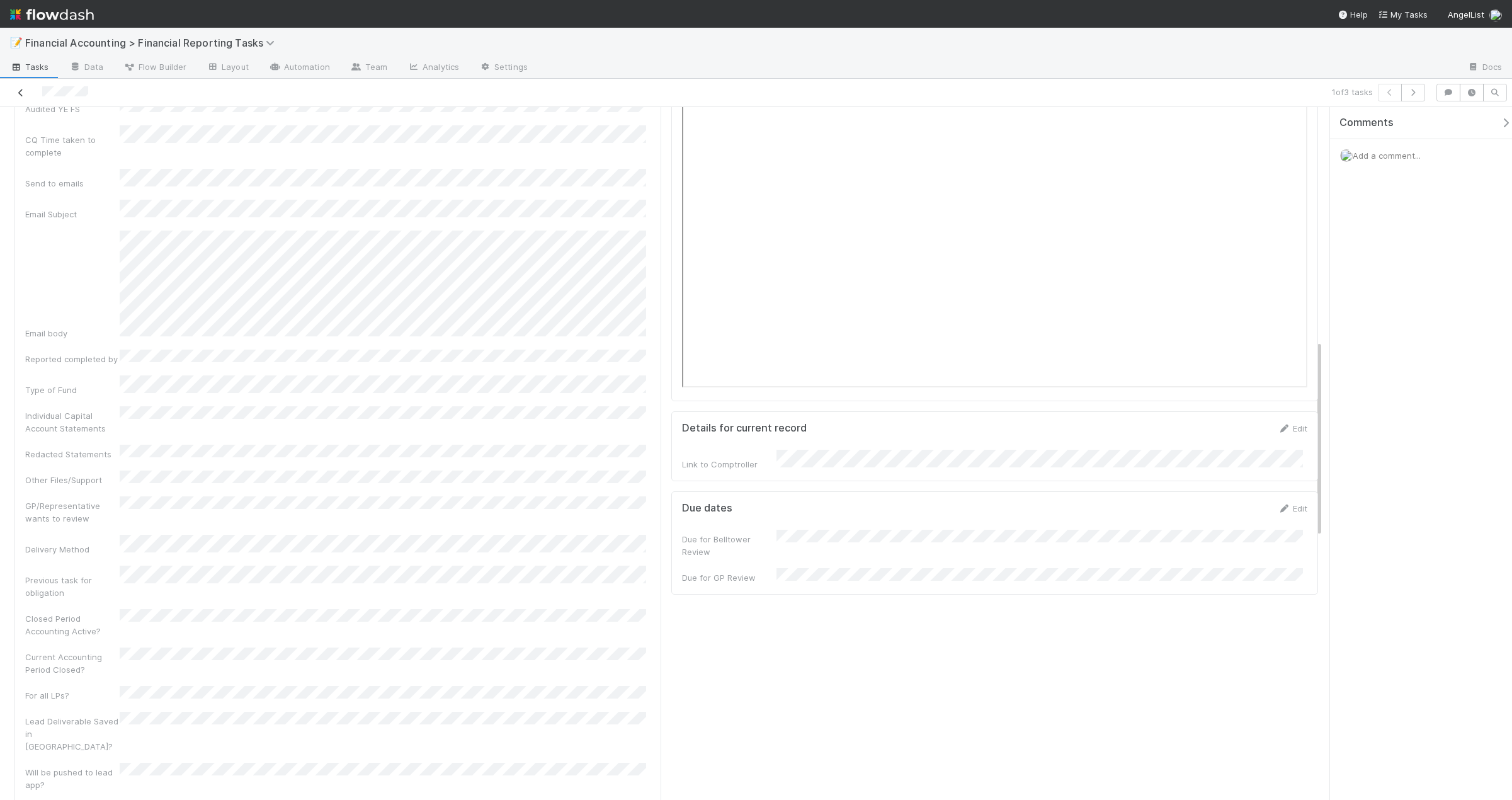
click at [21, 94] on icon at bounding box center [20, 92] width 12 height 8
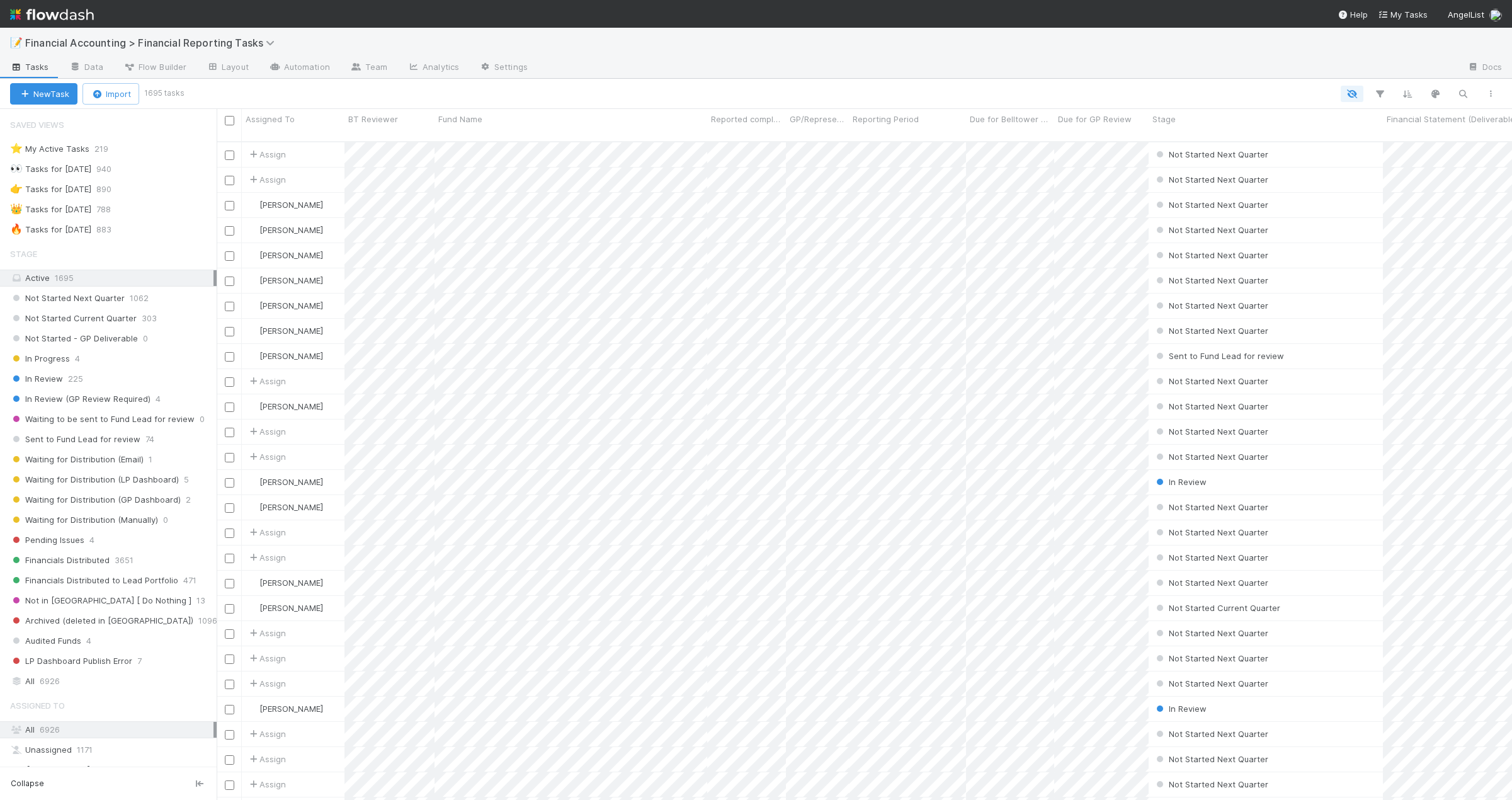
scroll to position [660, 1286]
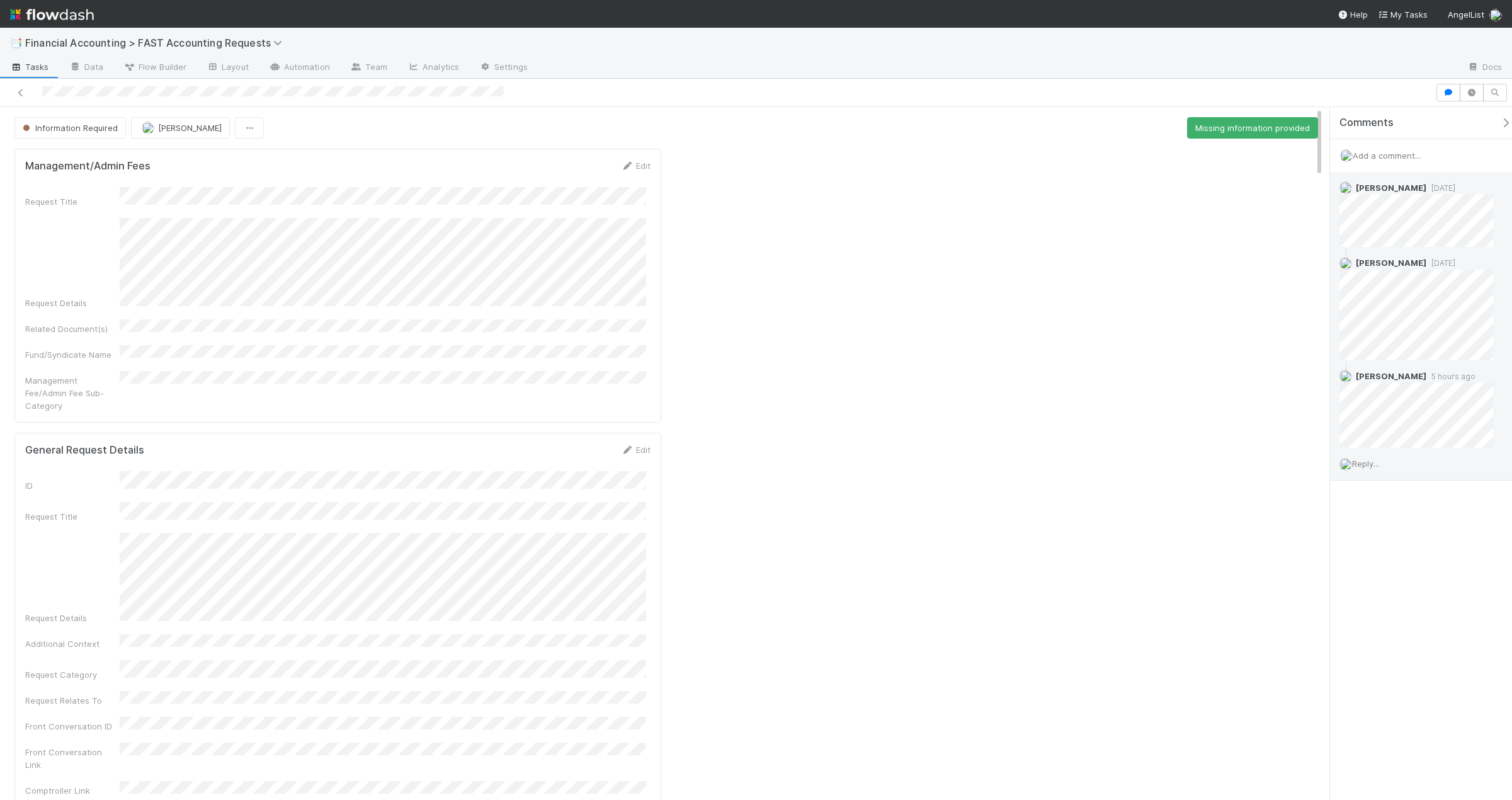
click at [1379, 468] on span "Reply..." at bounding box center [1365, 463] width 27 height 10
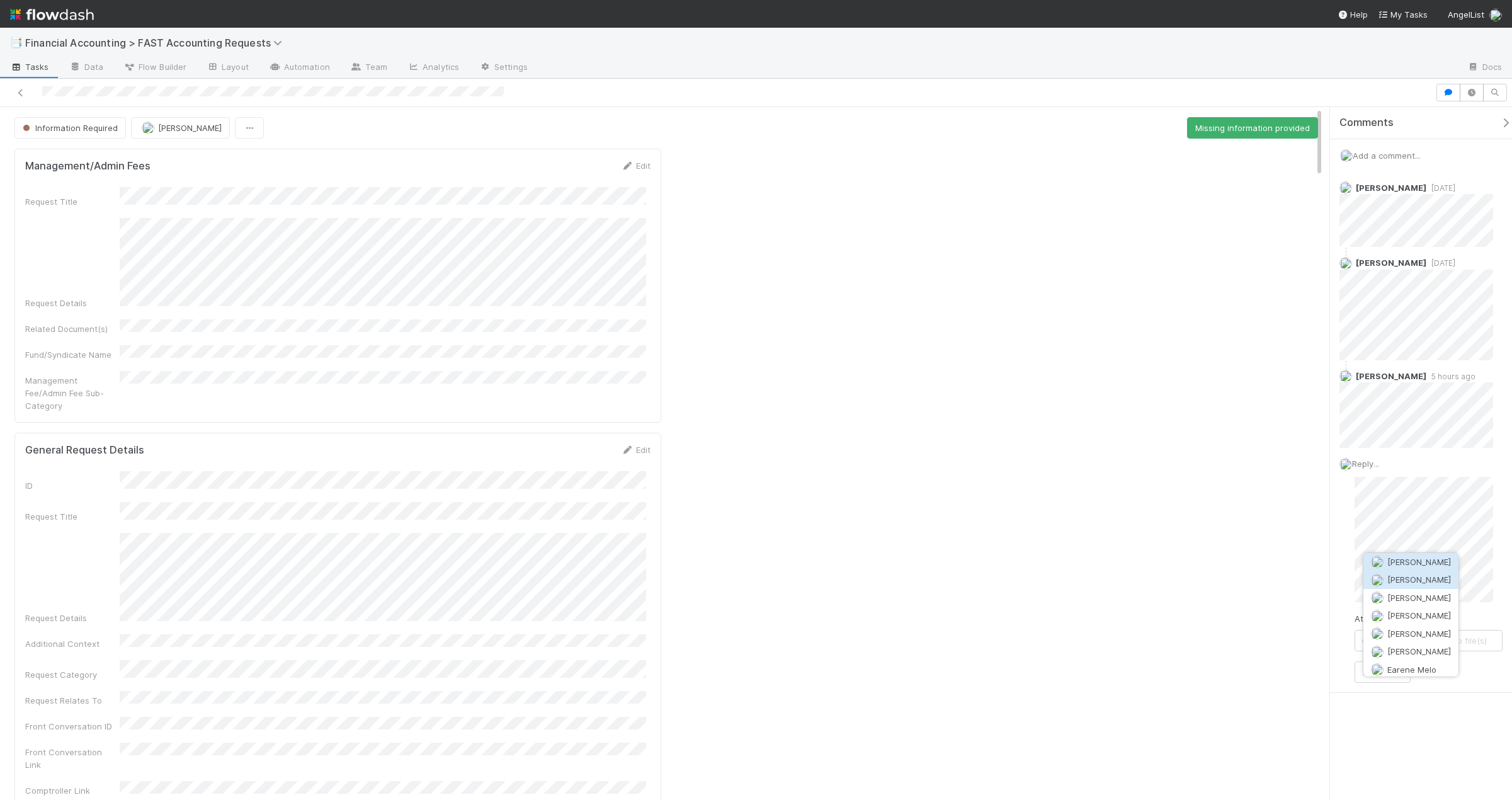
click at [1422, 577] on span "Archit Dhar" at bounding box center [1420, 579] width 64 height 10
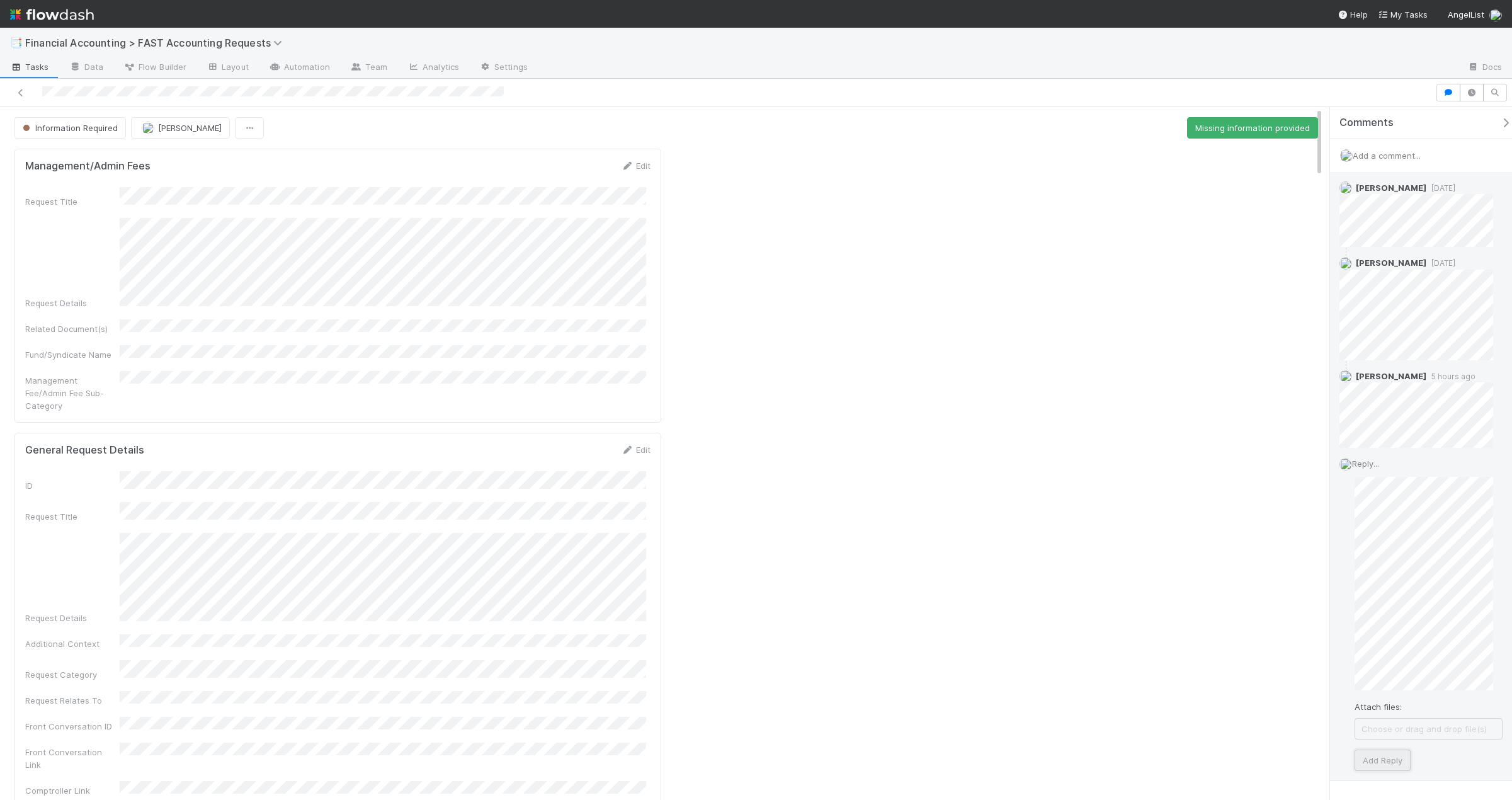
click at [1392, 764] on button "Add Reply" at bounding box center [1382, 761] width 56 height 21
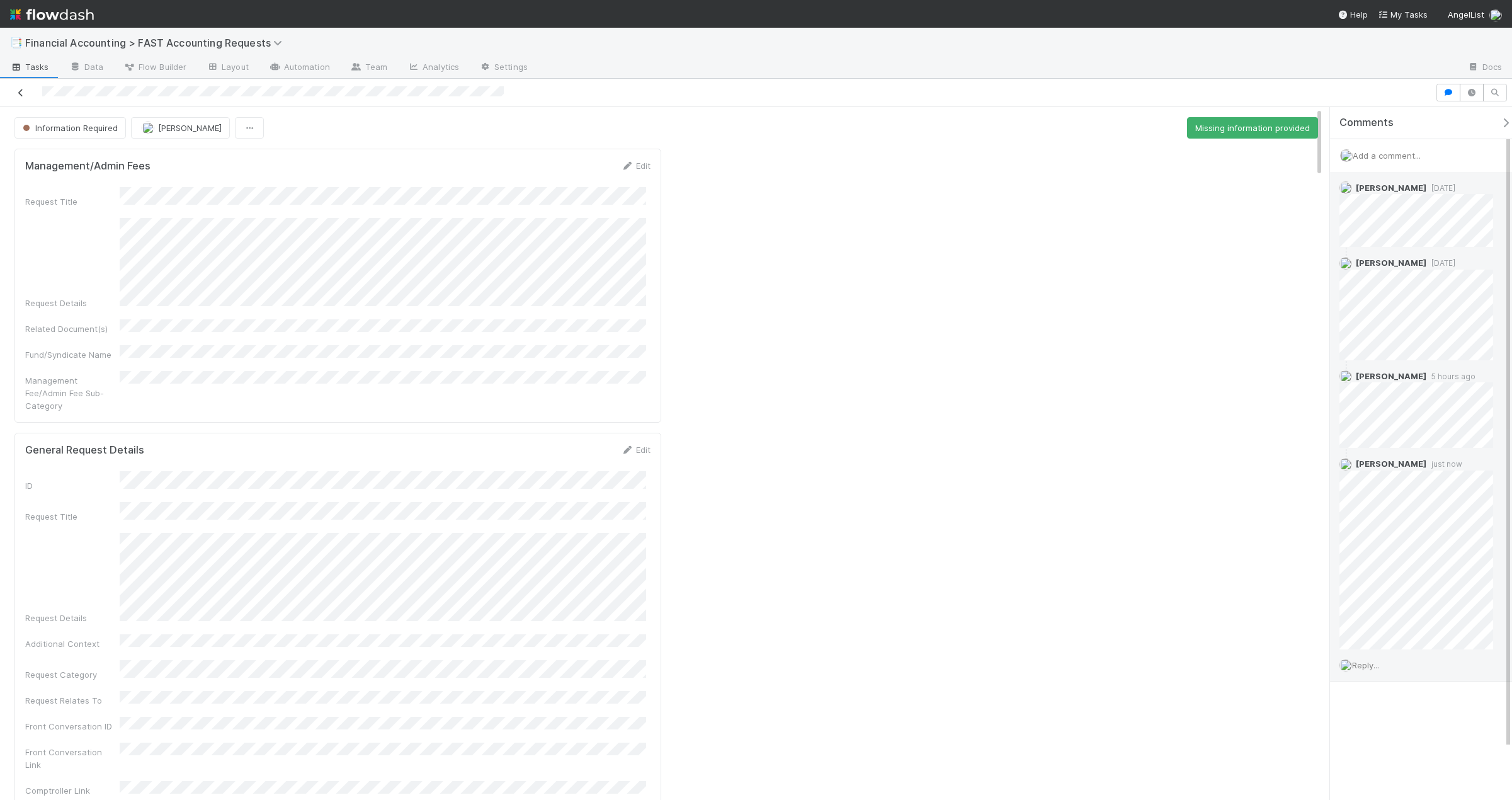
click at [17, 90] on icon at bounding box center [20, 92] width 12 height 8
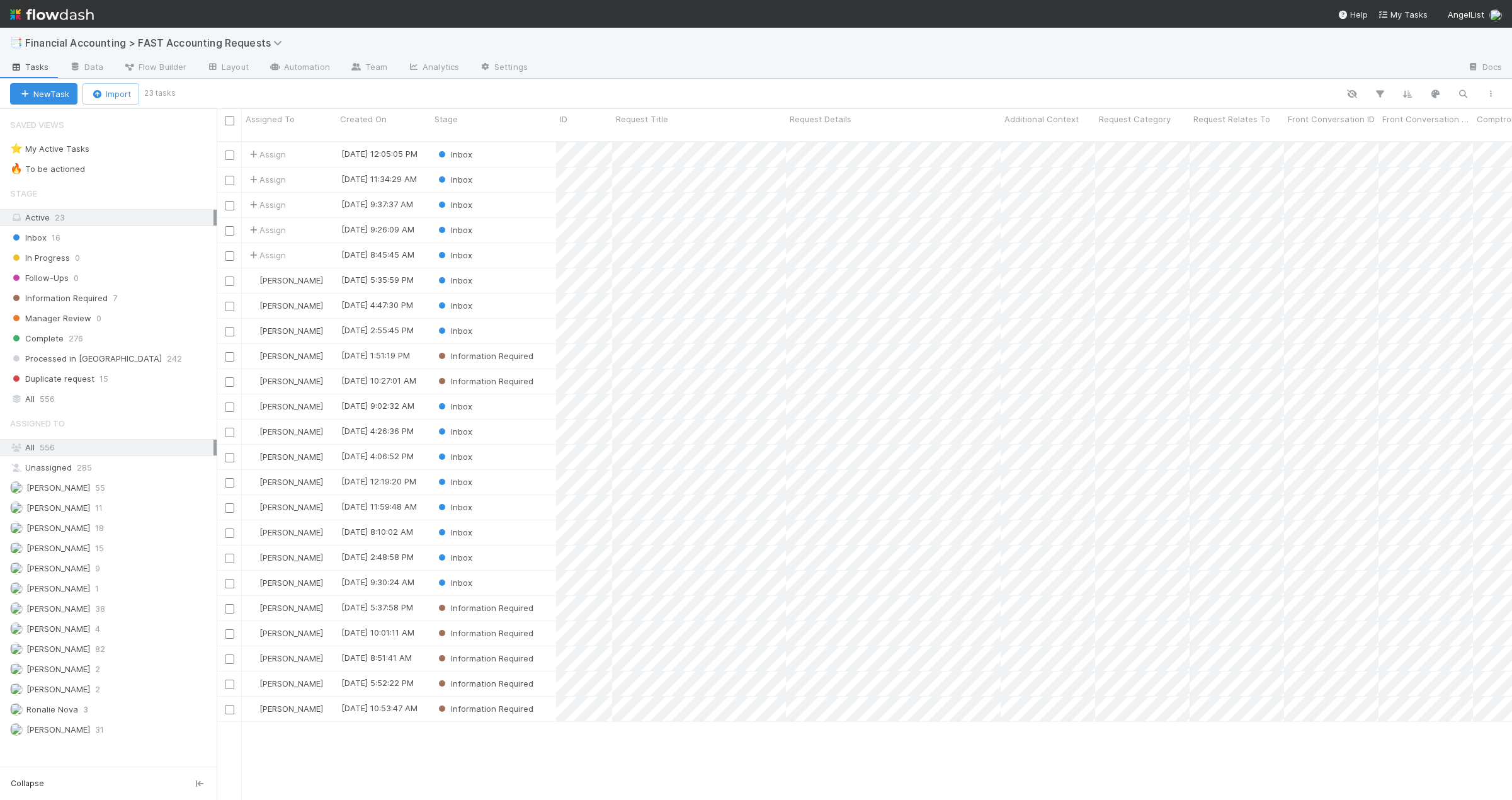
scroll to position [660, 1286]
click at [519, 420] on div "Inbox" at bounding box center [493, 432] width 125 height 25
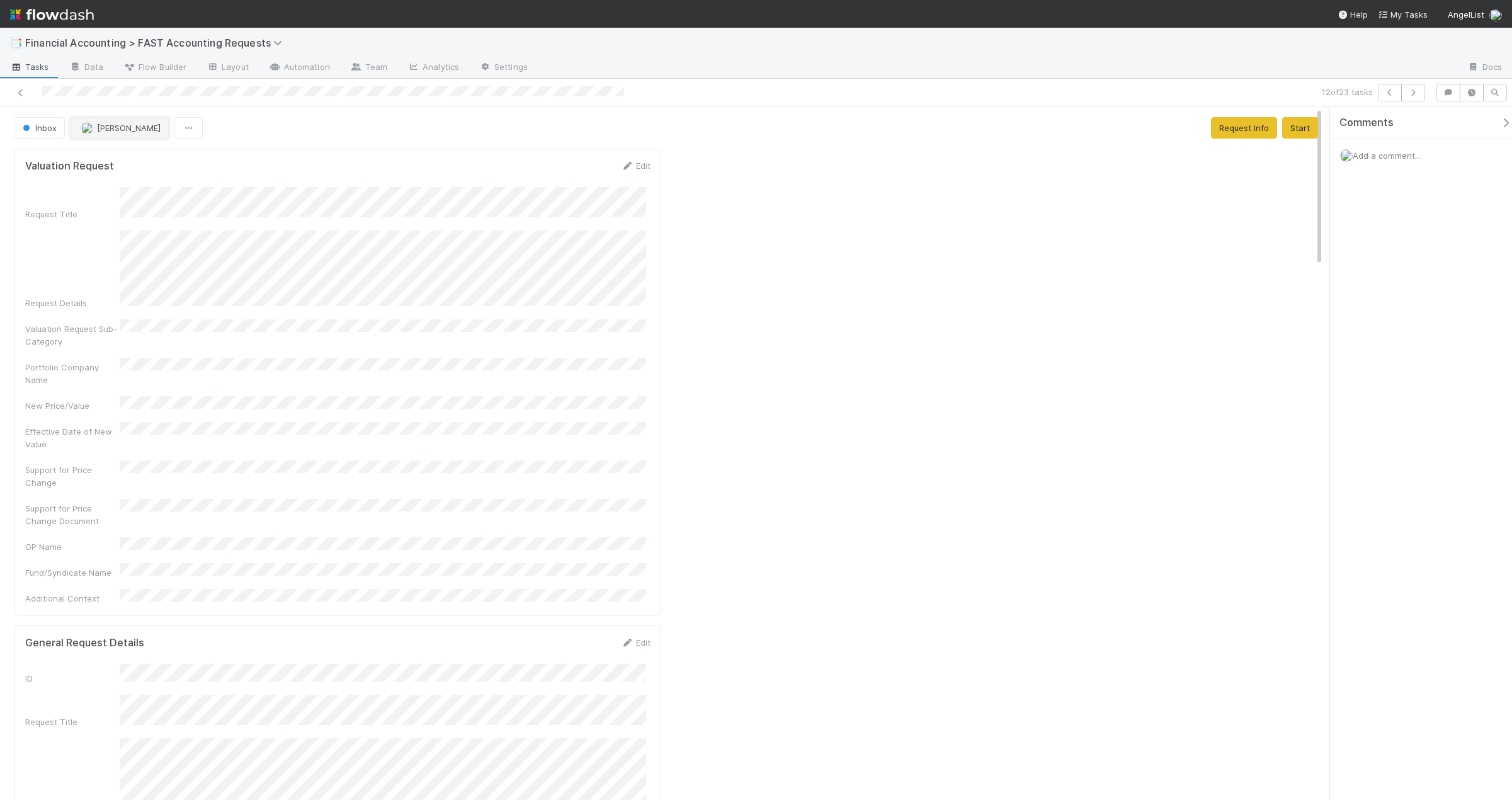
click at [90, 133] on img "button" at bounding box center [87, 128] width 12 height 12
click at [126, 230] on span "Jacob Weiss" at bounding box center [121, 228] width 64 height 10
click at [25, 94] on icon at bounding box center [20, 92] width 12 height 8
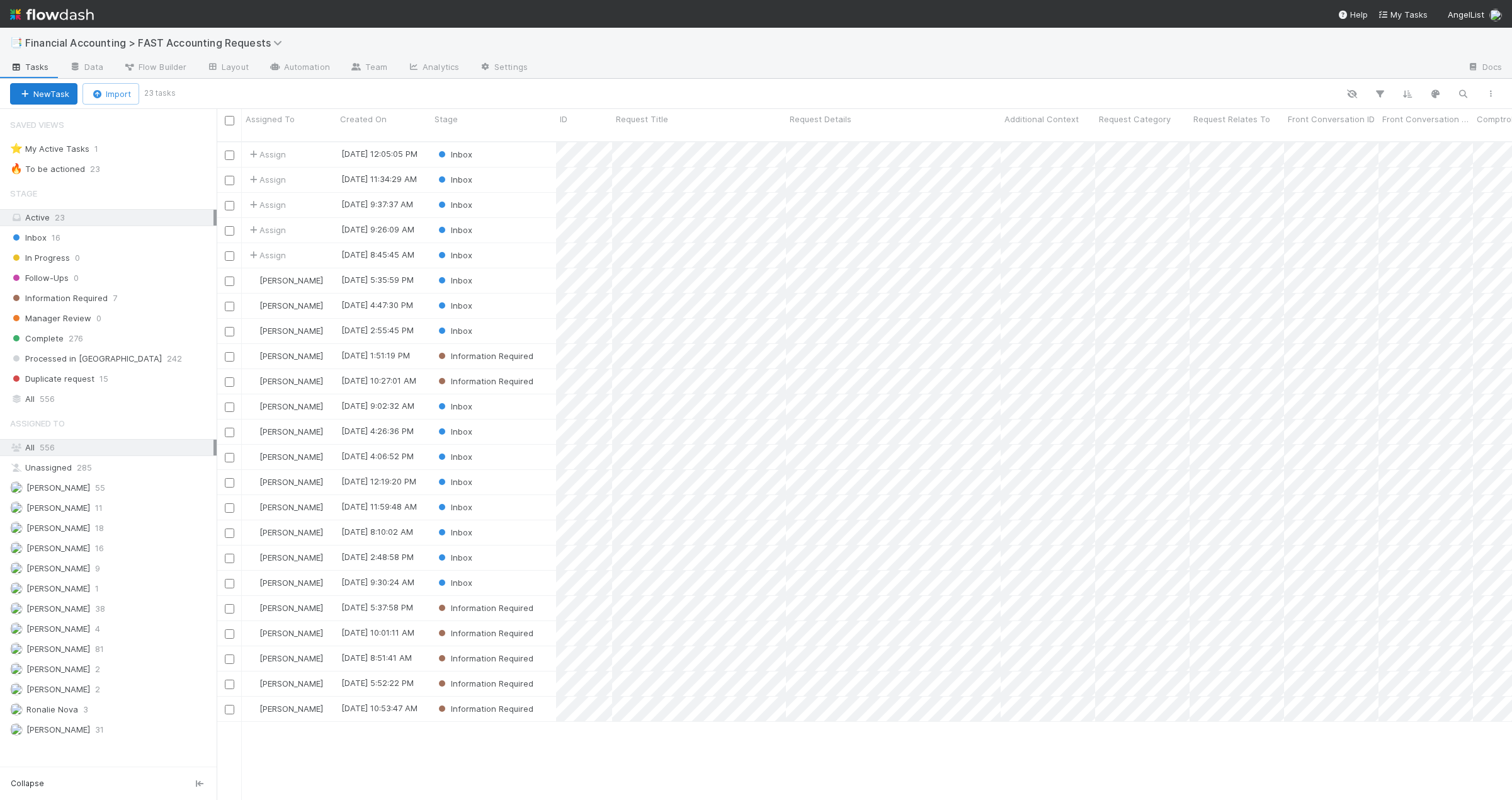
scroll to position [660, 1286]
click at [490, 571] on div "Inbox" at bounding box center [493, 583] width 125 height 25
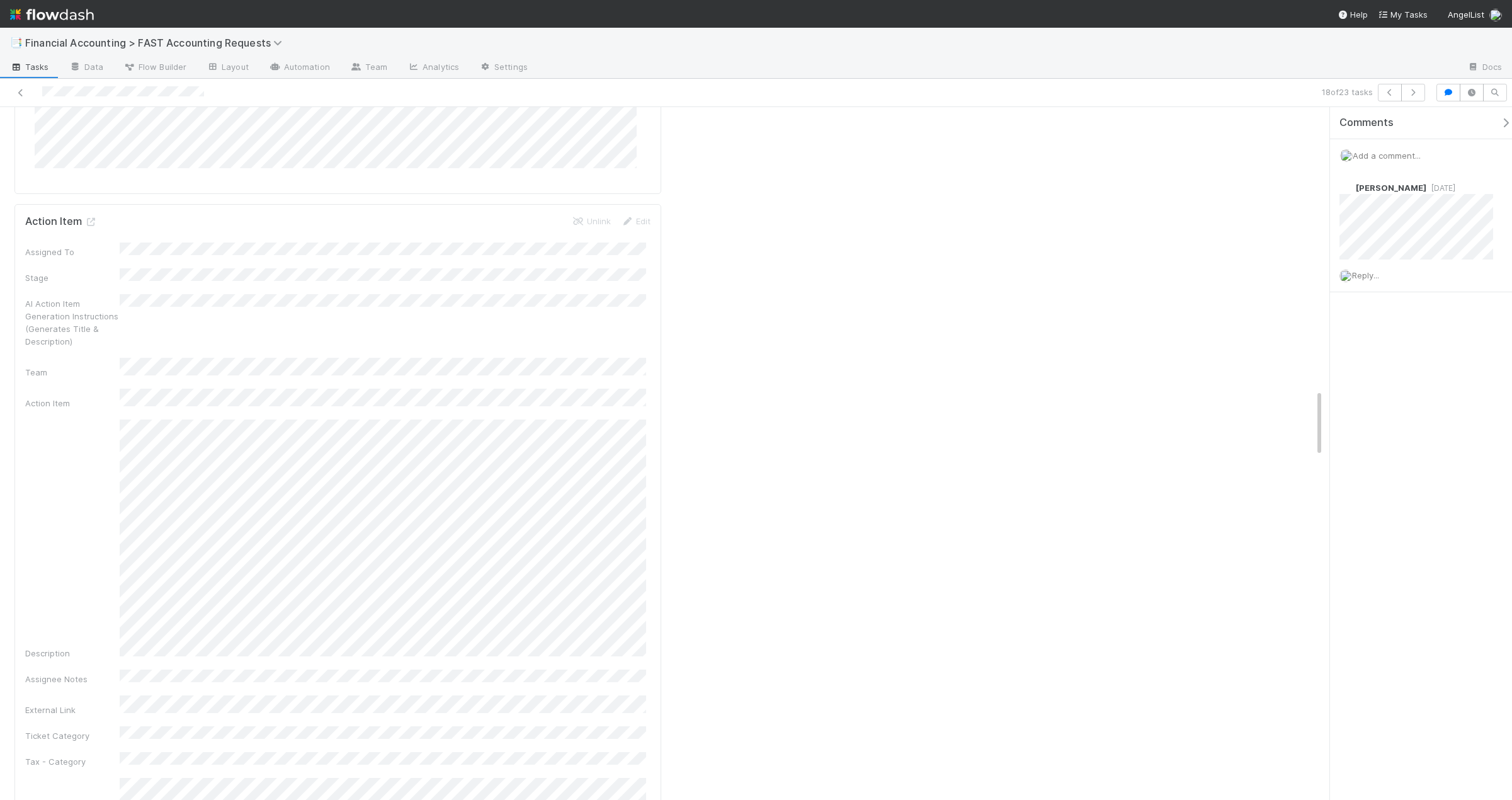
scroll to position [2395, 0]
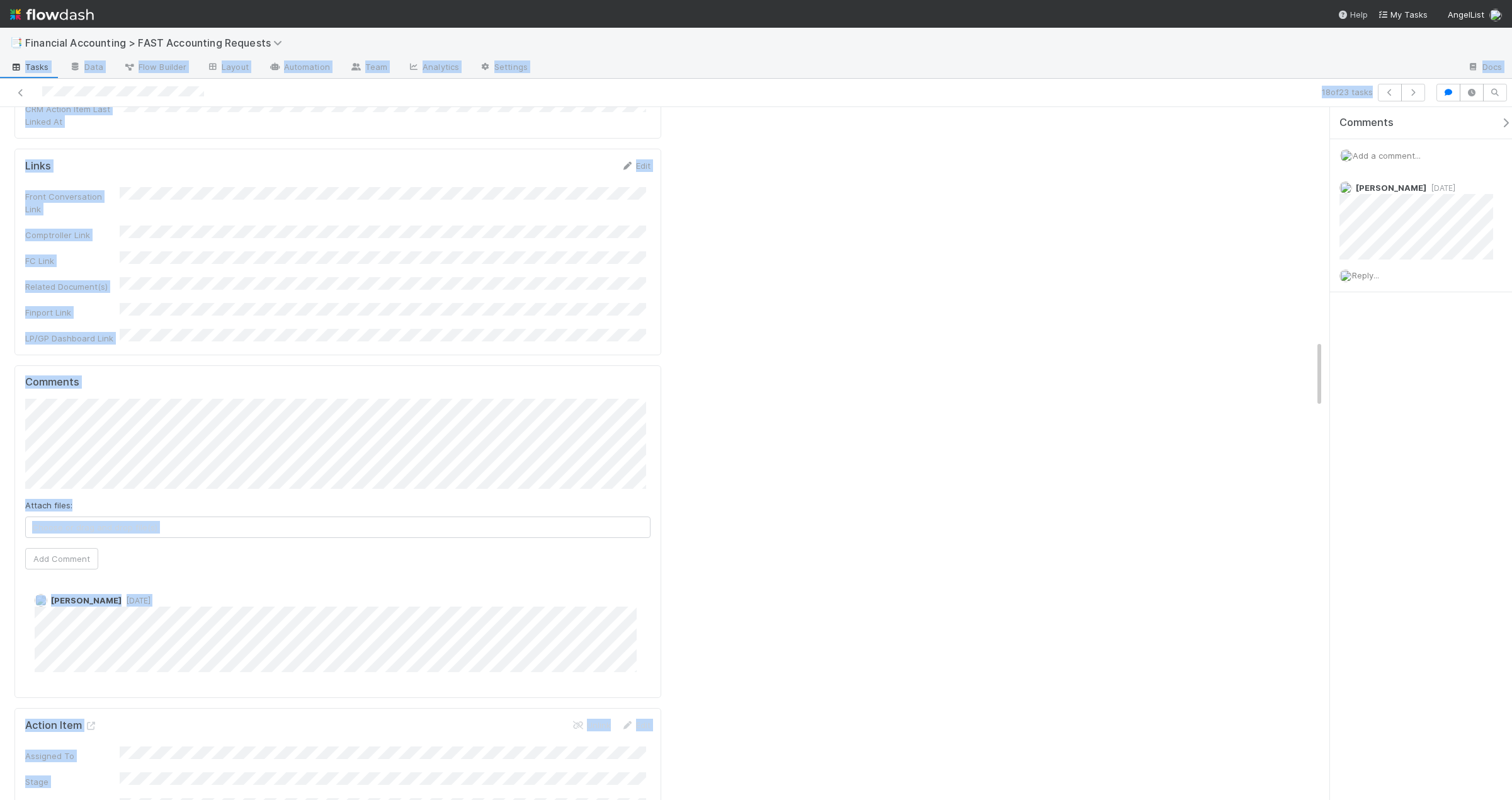
drag, startPoint x: 1323, startPoint y: 363, endPoint x: 1344, endPoint y: 18, distance: 345.6
click at [1362, 35] on div "📑 Financial Accounting > FAST Accounting Requests Tasks Data Flow Builder Layou…" at bounding box center [756, 413] width 1512 height 772
drag, startPoint x: 950, startPoint y: 250, endPoint x: 1, endPoint y: 82, distance: 963.8
click at [28, 92] on div at bounding box center [362, 92] width 715 height 18
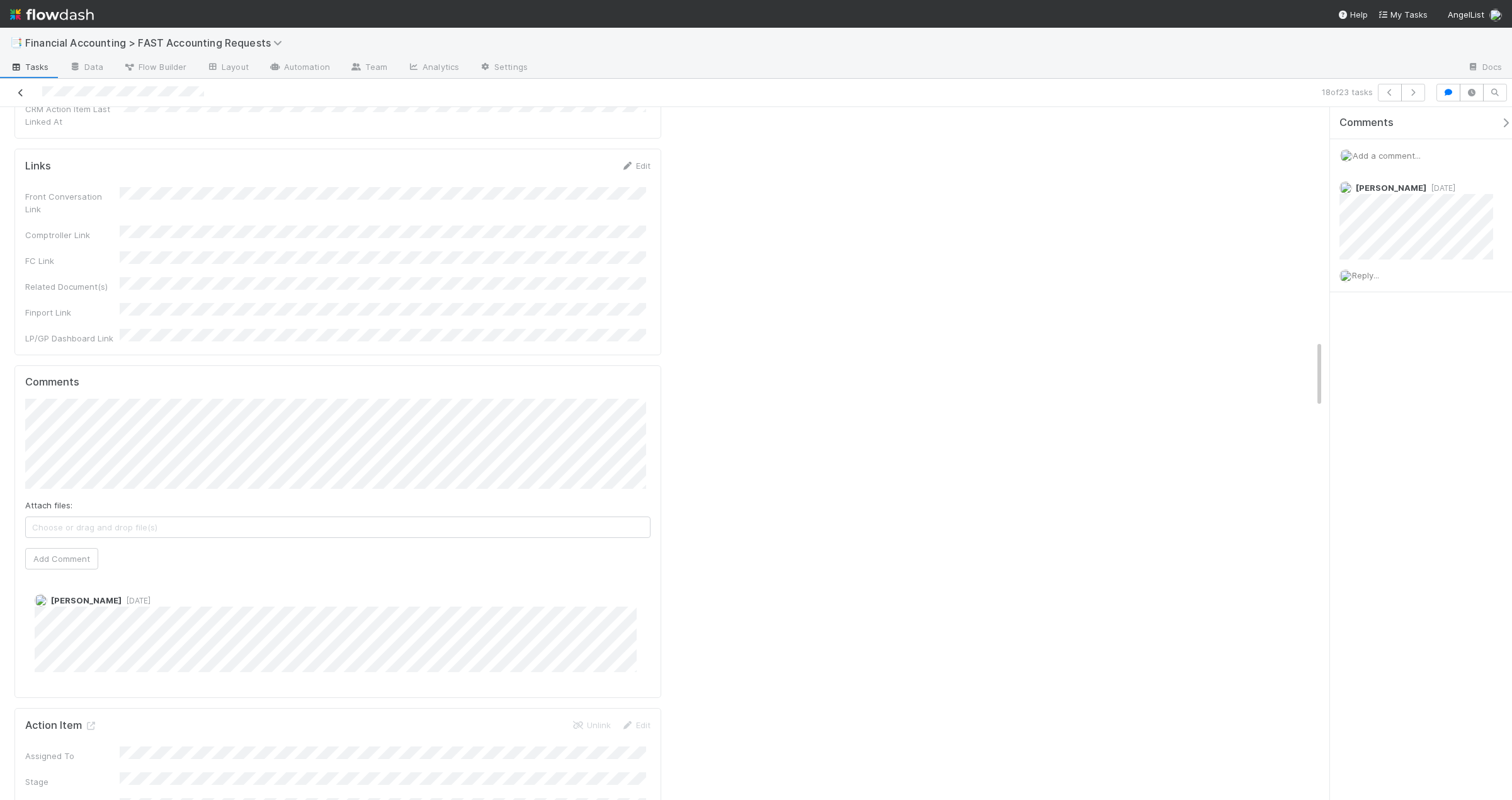
click at [16, 96] on icon at bounding box center [20, 92] width 12 height 8
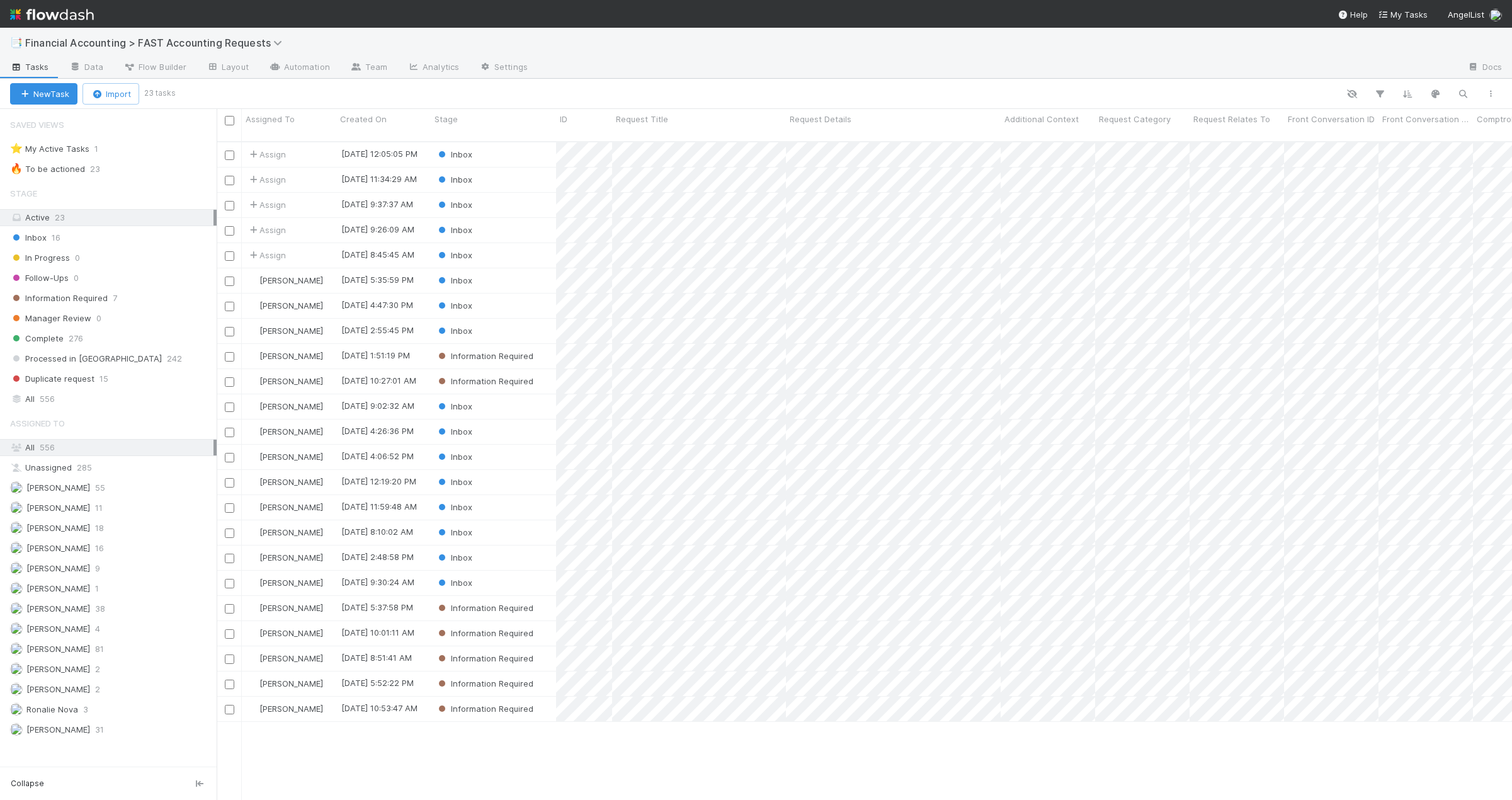
scroll to position [660, 1286]
click at [488, 571] on div "Inbox" at bounding box center [493, 583] width 125 height 25
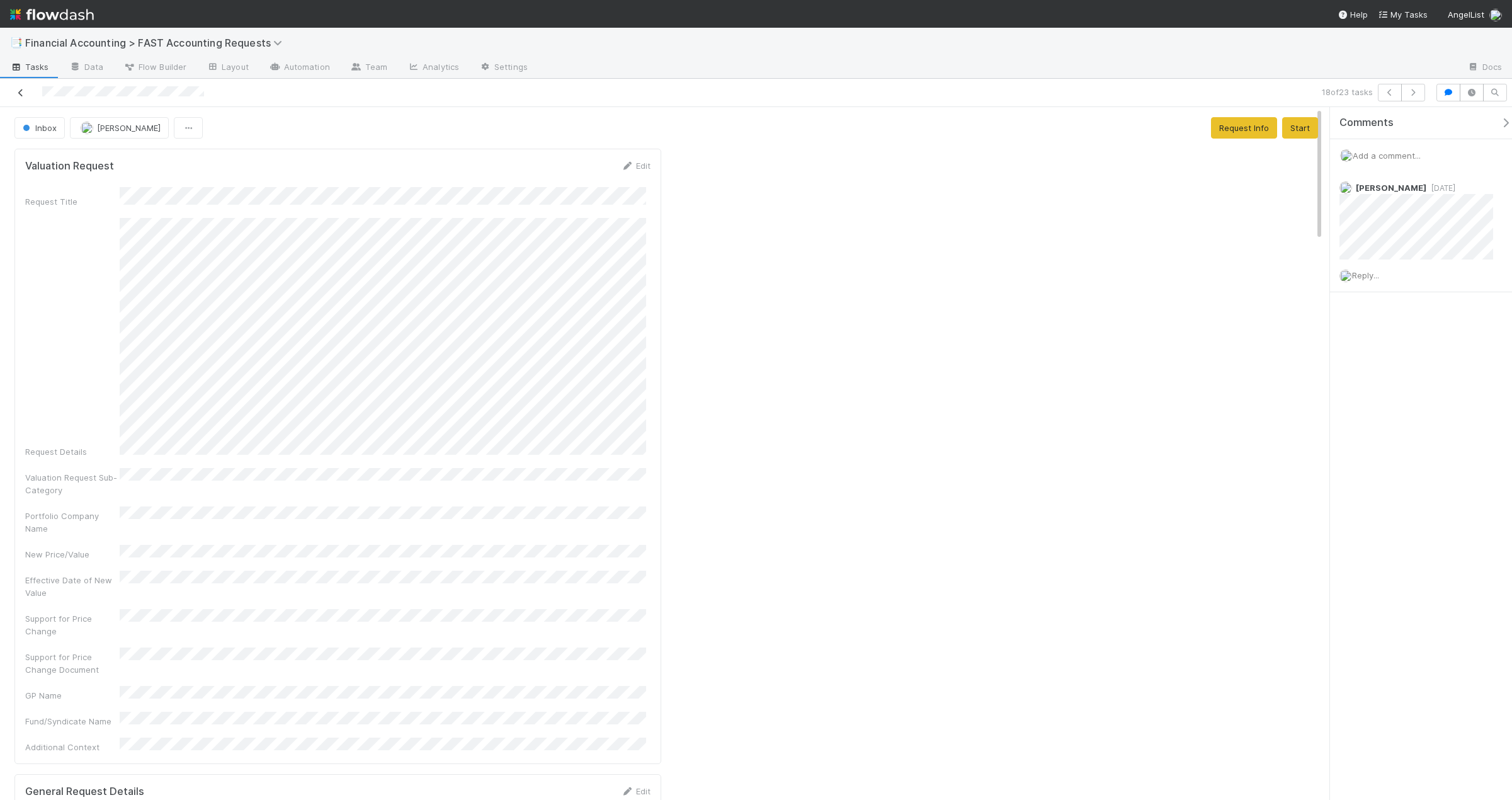
click at [22, 97] on link at bounding box center [20, 92] width 12 height 12
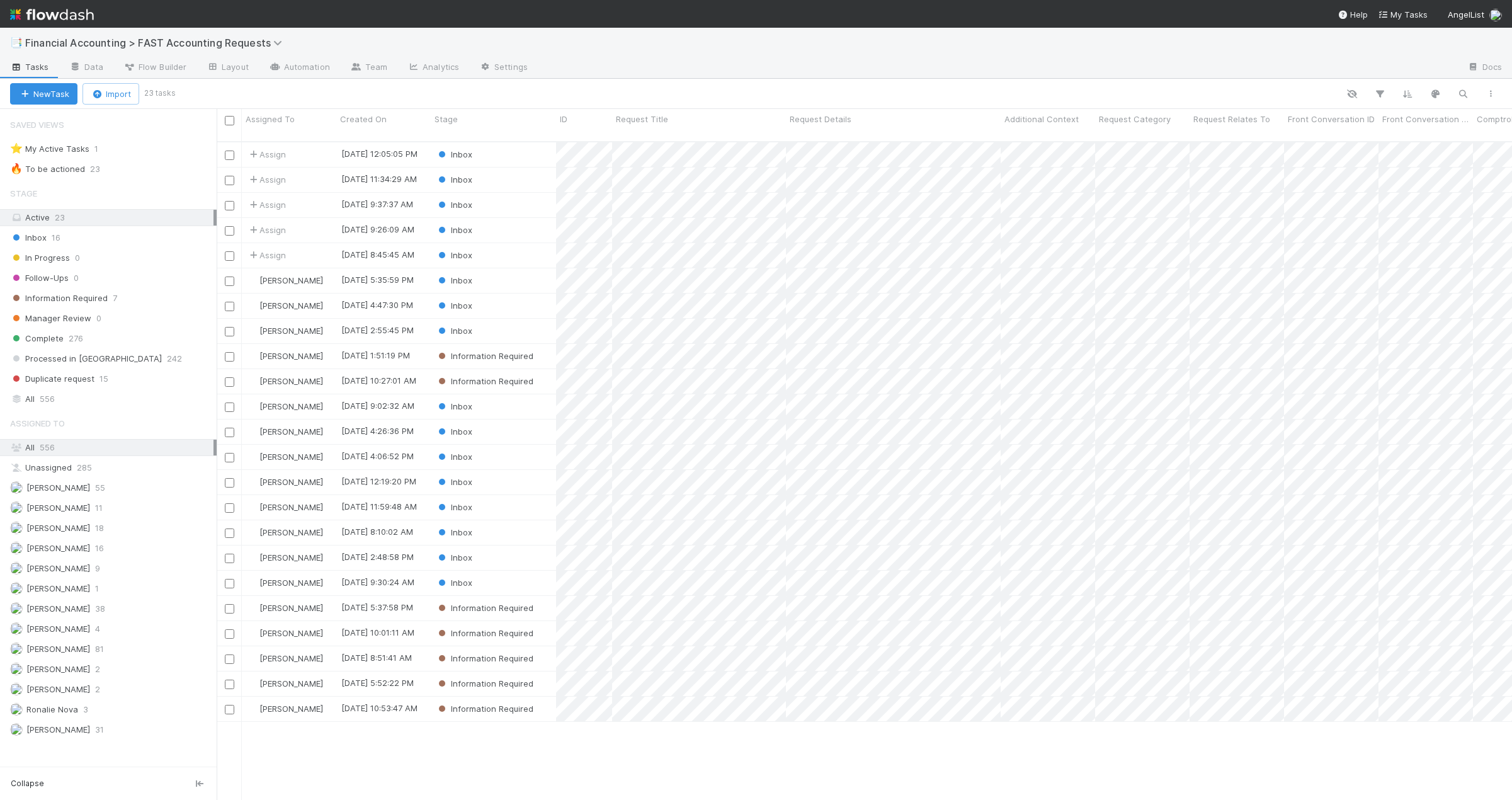
scroll to position [660, 1286]
click at [322, 421] on div "Jacob Weiss" at bounding box center [289, 432] width 94 height 25
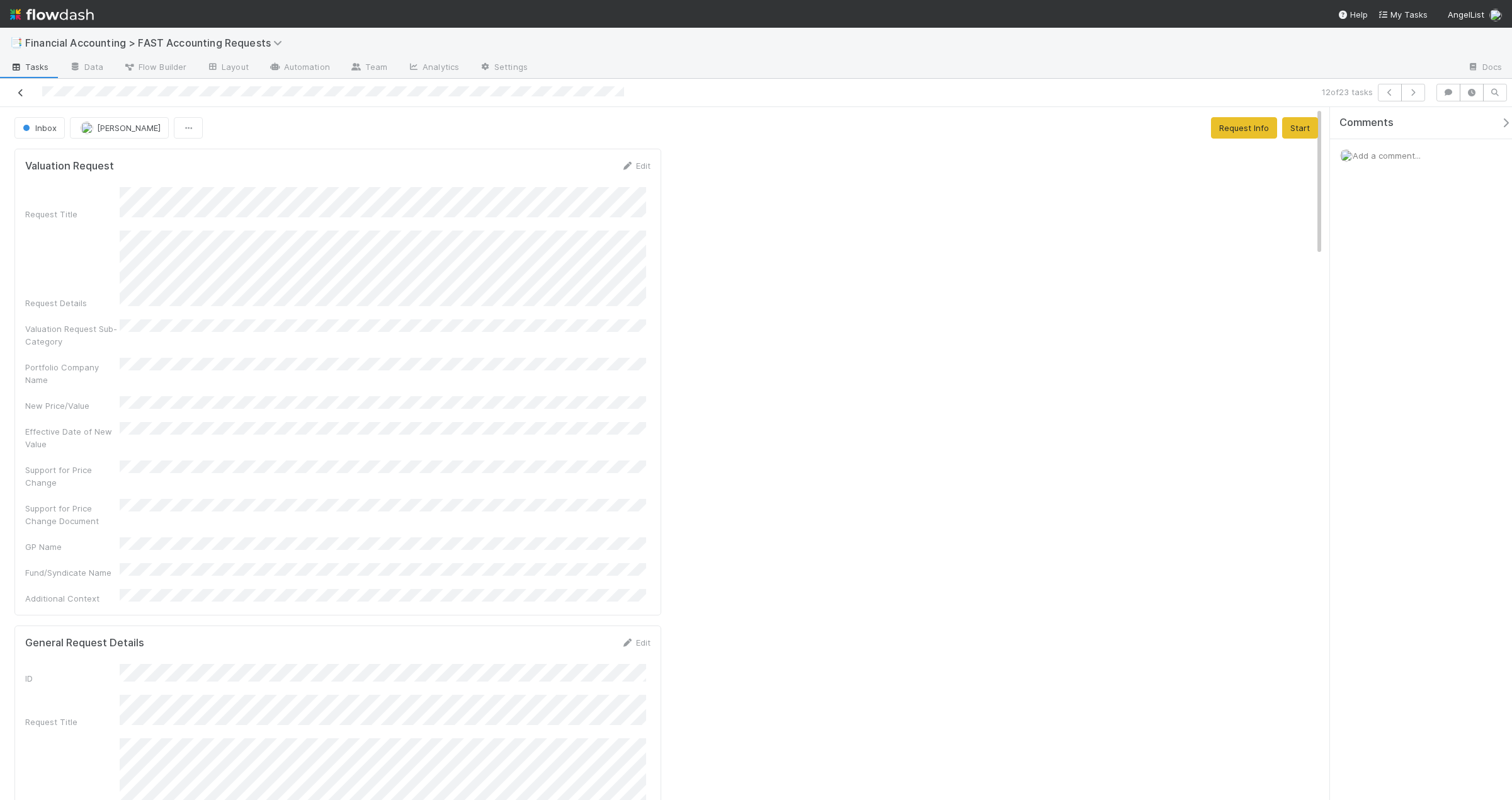
click at [21, 96] on icon at bounding box center [20, 92] width 12 height 8
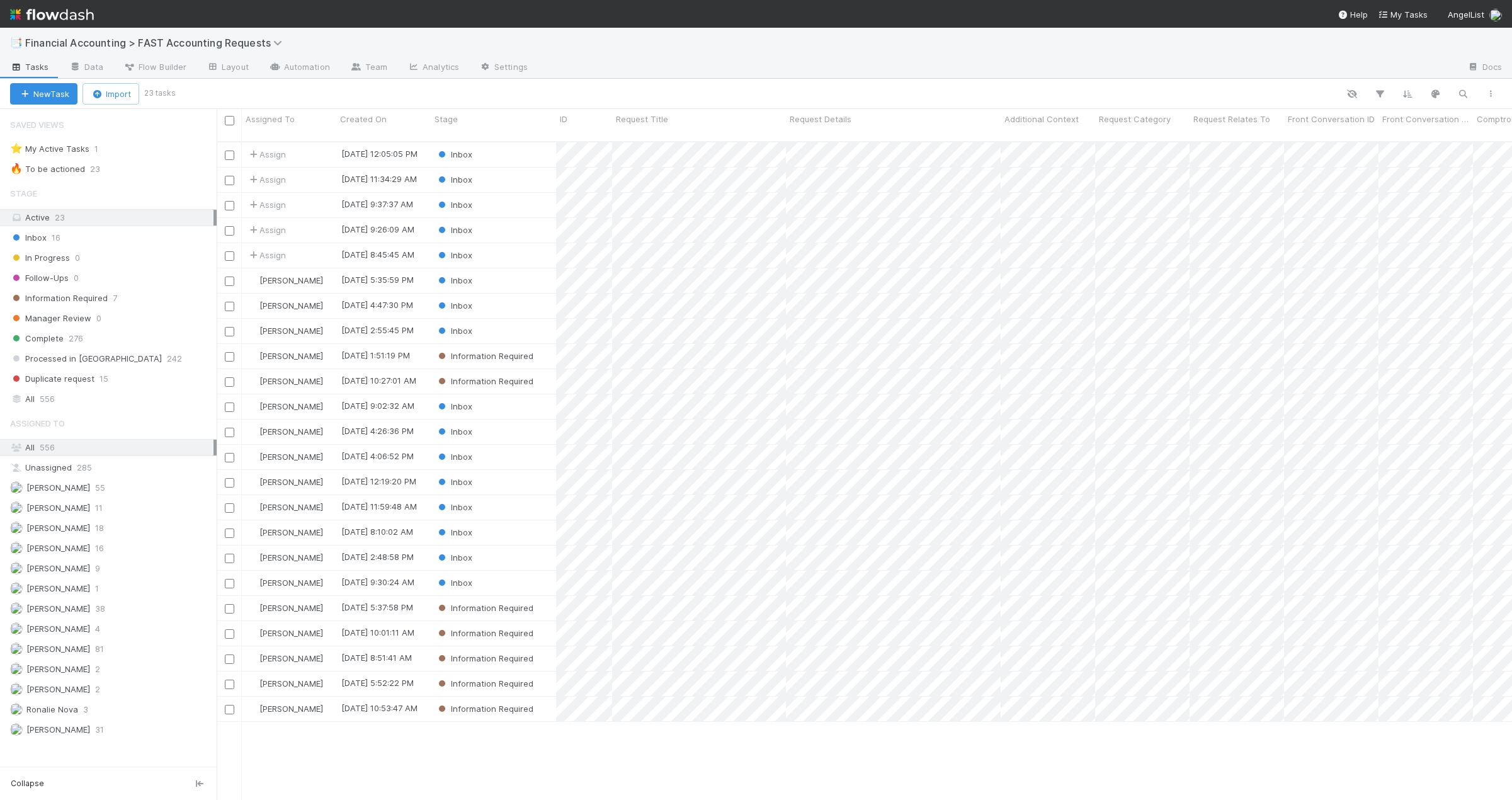
scroll to position [660, 1286]
click at [306, 245] on div "Assign" at bounding box center [289, 256] width 94 height 25
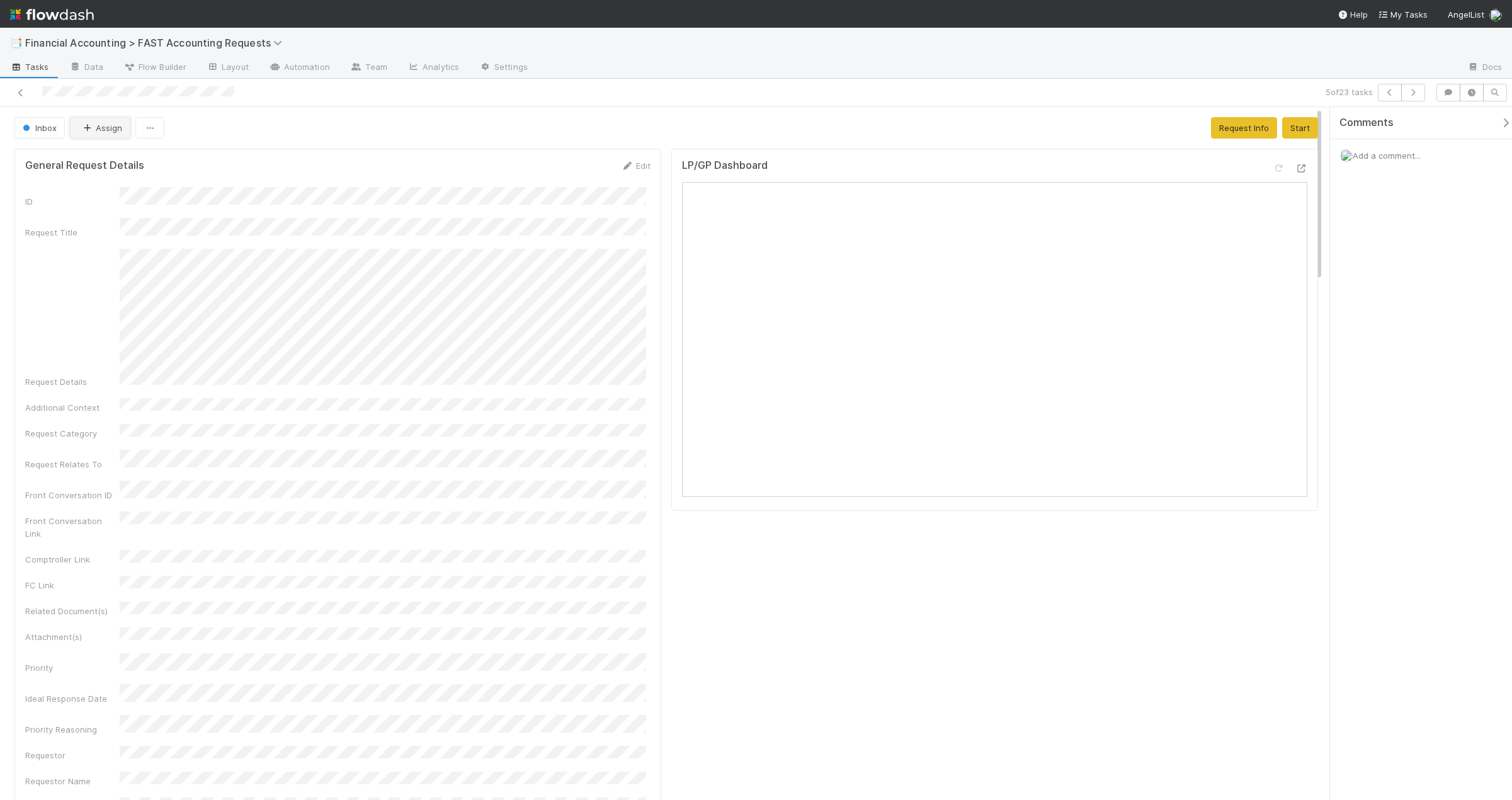
click at [85, 124] on icon "button" at bounding box center [87, 128] width 12 height 8
click at [92, 206] on span "[PERSON_NAME]" at bounding box center [121, 204] width 64 height 10
click at [13, 92] on div at bounding box center [362, 92] width 715 height 18
click at [14, 95] on div at bounding box center [362, 92] width 715 height 18
click at [22, 92] on icon at bounding box center [20, 92] width 12 height 8
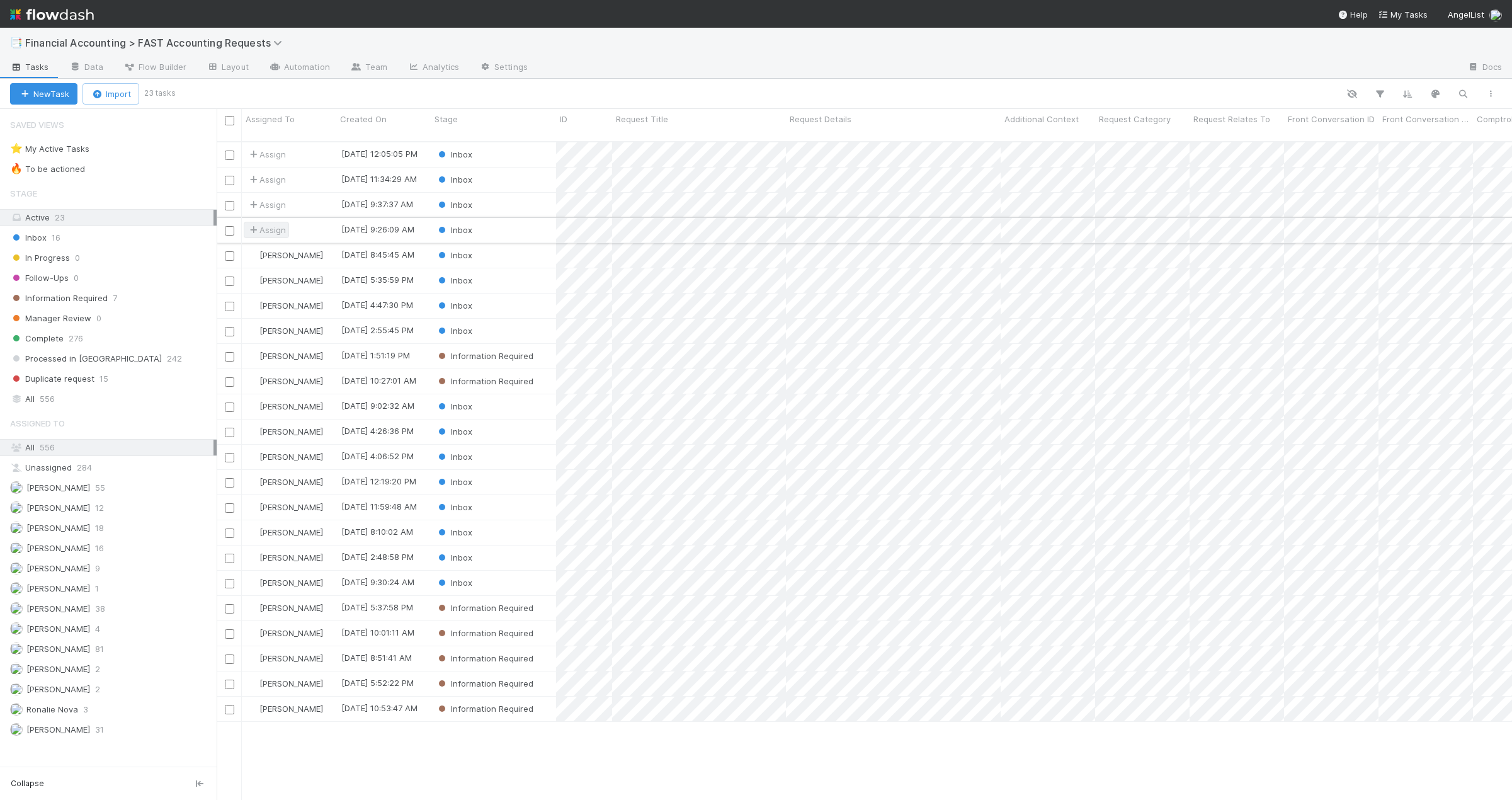
scroll to position [660, 1286]
click at [309, 221] on div "Assign" at bounding box center [289, 230] width 94 height 25
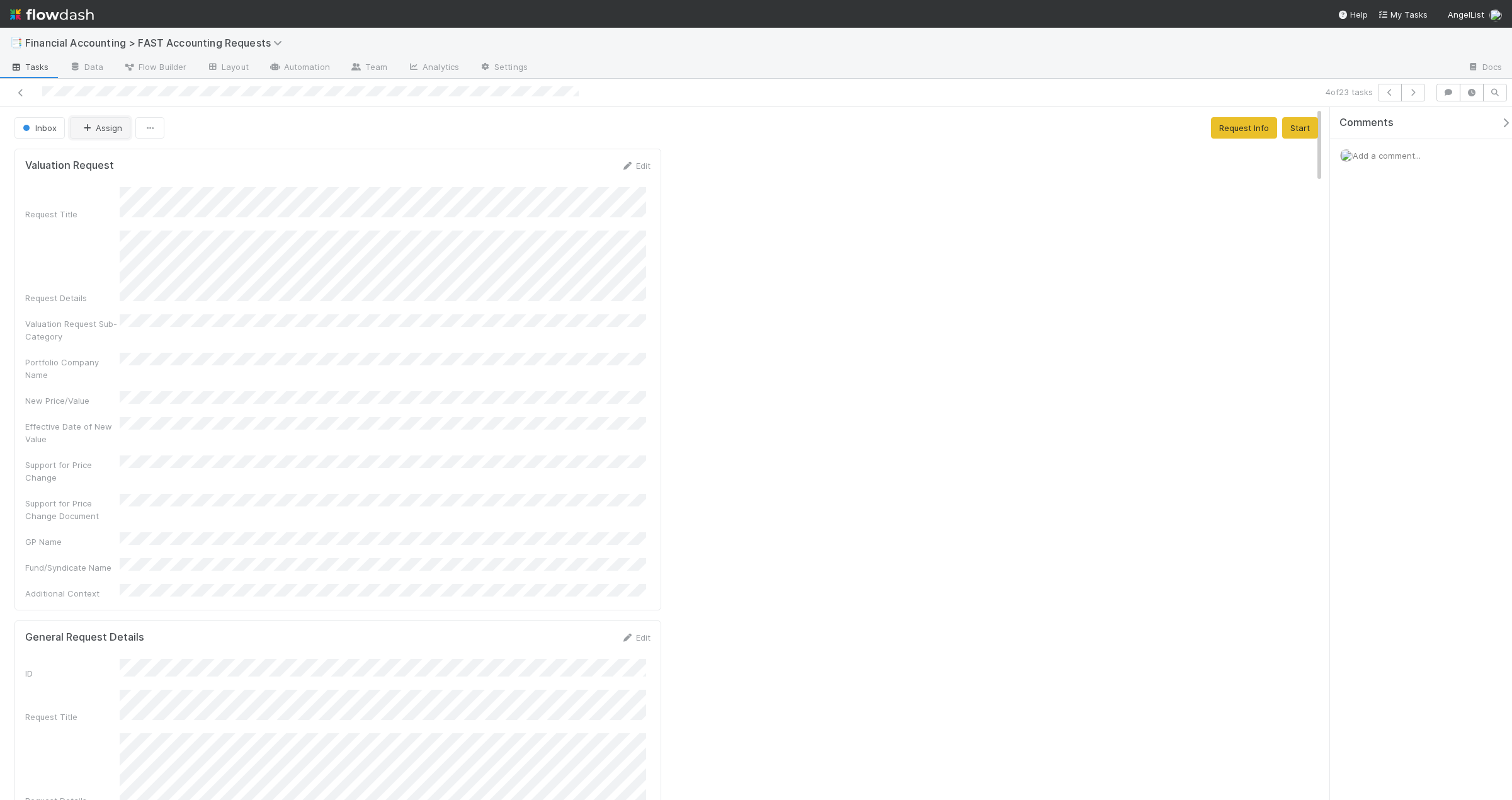
click at [100, 131] on button "Assign" at bounding box center [100, 128] width 60 height 21
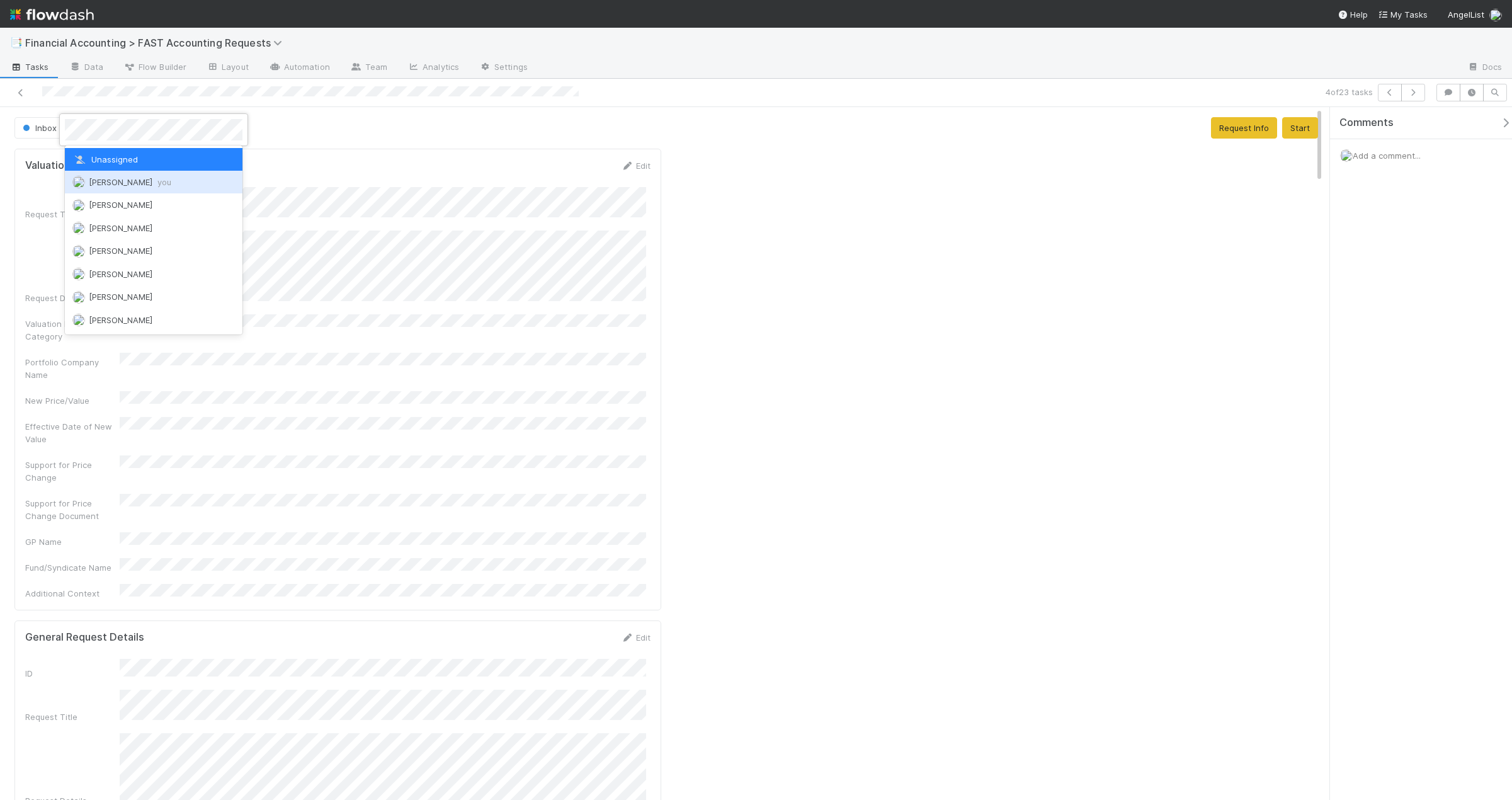
click at [103, 180] on span "Kevin Fawcett you" at bounding box center [130, 181] width 83 height 10
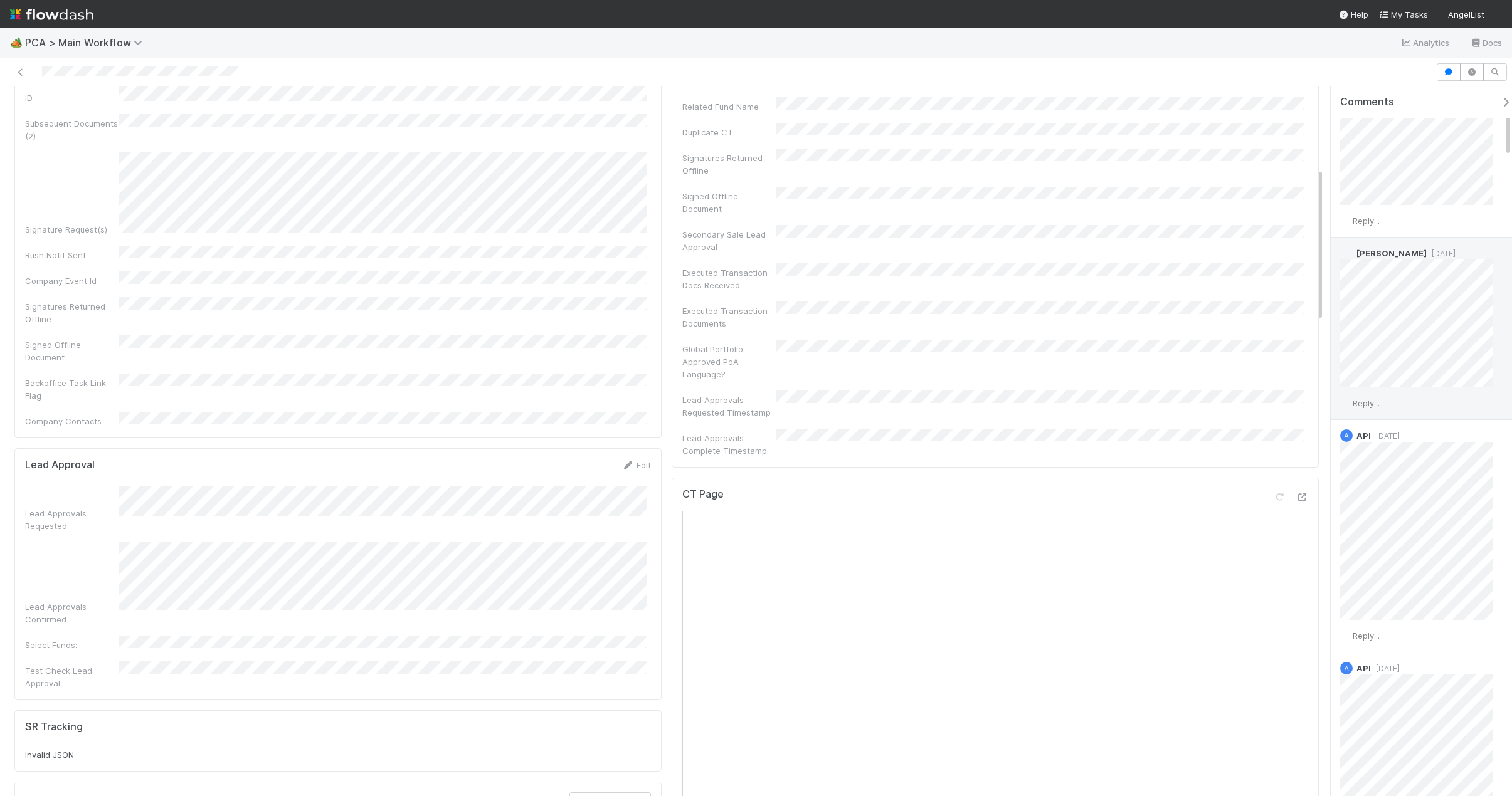
scroll to position [501, 0]
drag, startPoint x: 1083, startPoint y: 349, endPoint x: 1109, endPoint y: 352, distance: 26.2
click at [1083, 391] on div "Lead Approvals Requested Timestamp" at bounding box center [994, 405] width 626 height 28
